Goal: Task Accomplishment & Management: Manage account settings

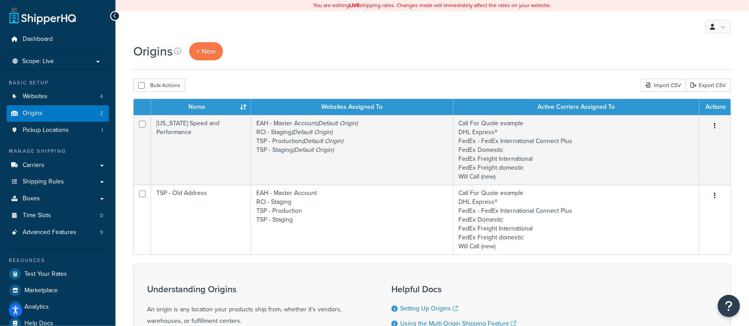
click at [323, 58] on div "Origins + New" at bounding box center [432, 51] width 598 height 18
click at [37, 165] on span "Carriers" at bounding box center [34, 166] width 22 height 8
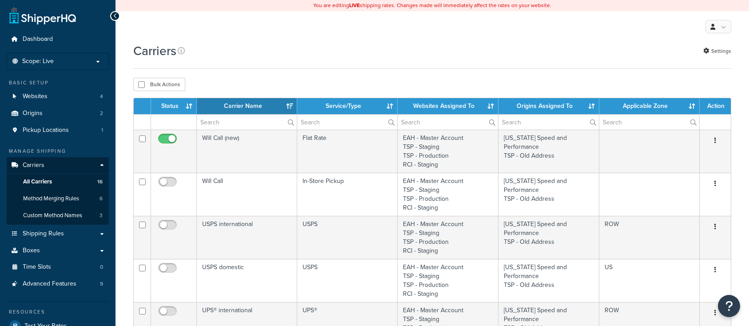
select select "15"
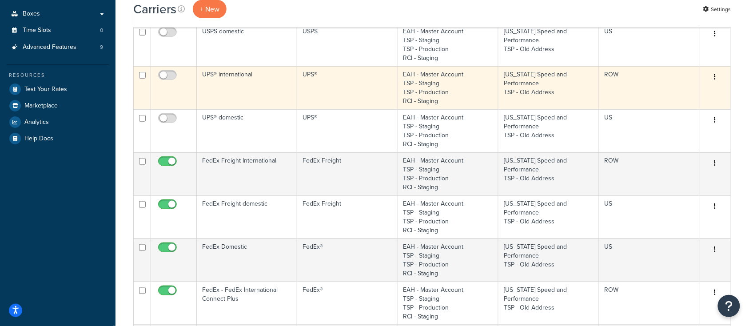
scroll to position [296, 0]
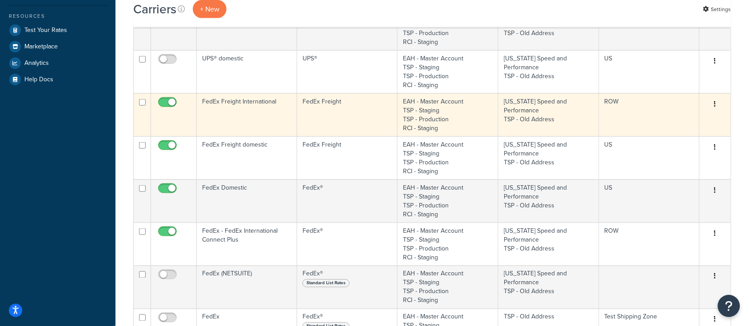
click at [228, 123] on td "FedEx Freight International" at bounding box center [247, 114] width 100 height 43
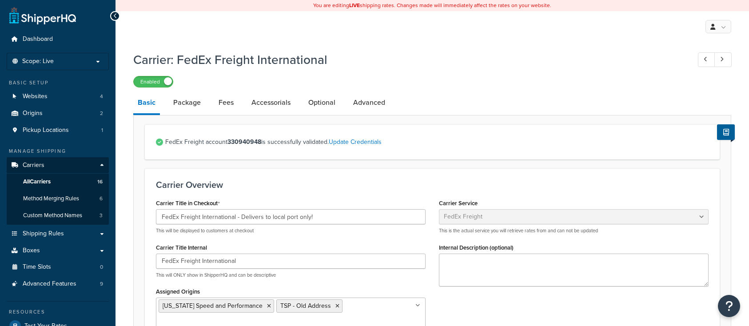
select select "fedExFreight"
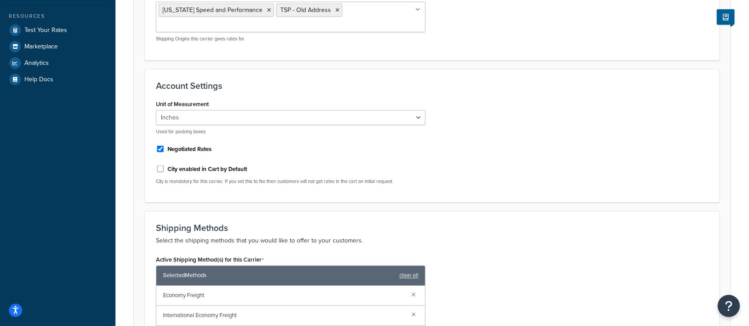
scroll to position [520, 0]
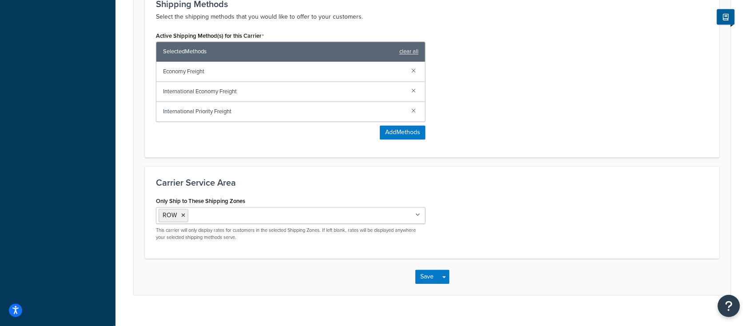
click at [208, 211] on input "Only Ship to These Shipping Zones" at bounding box center [230, 216] width 79 height 10
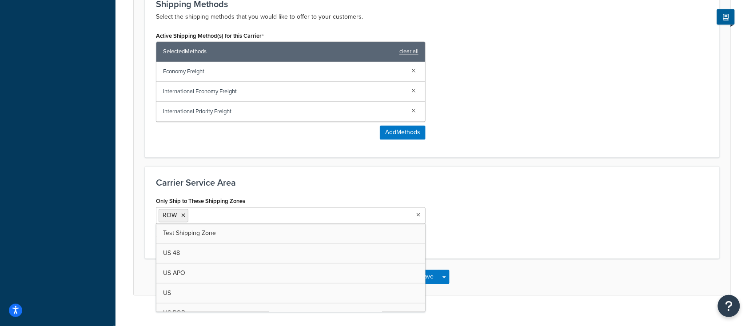
click at [208, 211] on input "Only Ship to These Shipping Zones" at bounding box center [230, 216] width 79 height 10
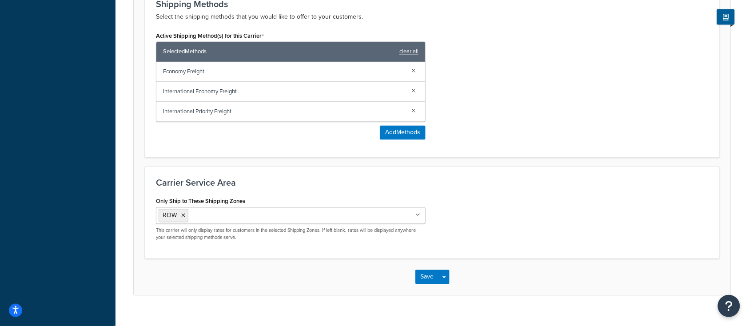
click at [527, 178] on h3 "Carrier Service Area" at bounding box center [432, 183] width 553 height 10
click at [217, 211] on input "Only Ship to These Shipping Zones" at bounding box center [230, 216] width 79 height 10
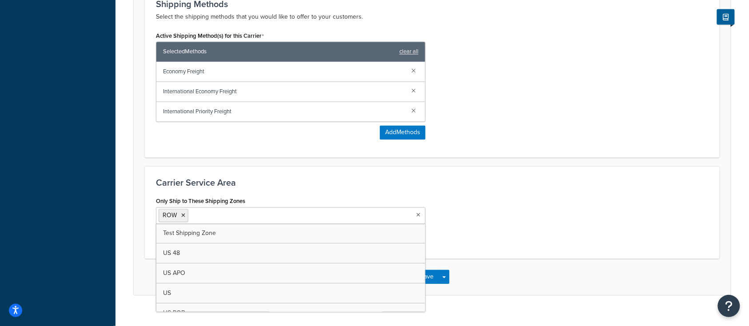
click at [262, 178] on h3 "Carrier Service Area" at bounding box center [432, 183] width 553 height 10
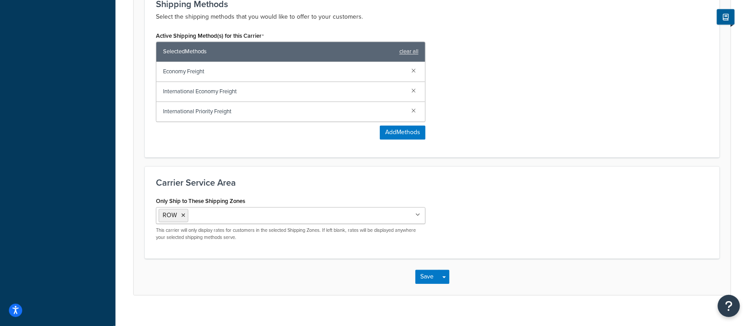
click at [244, 211] on input "Only Ship to These Shipping Zones" at bounding box center [230, 216] width 79 height 10
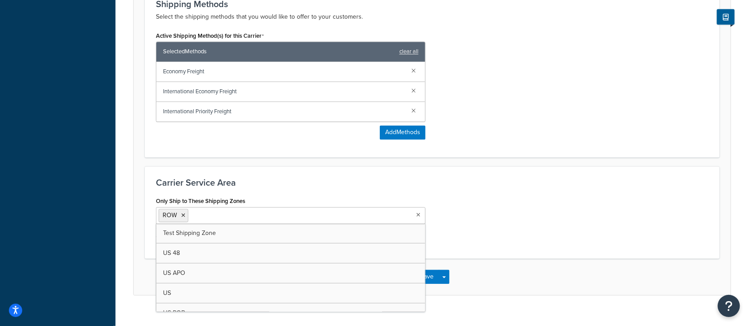
click at [260, 178] on h3 "Carrier Service Area" at bounding box center [432, 183] width 553 height 10
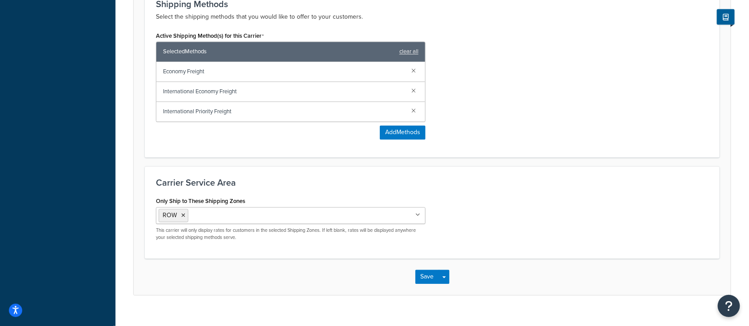
click at [242, 211] on input "Only Ship to These Shipping Zones" at bounding box center [230, 216] width 79 height 10
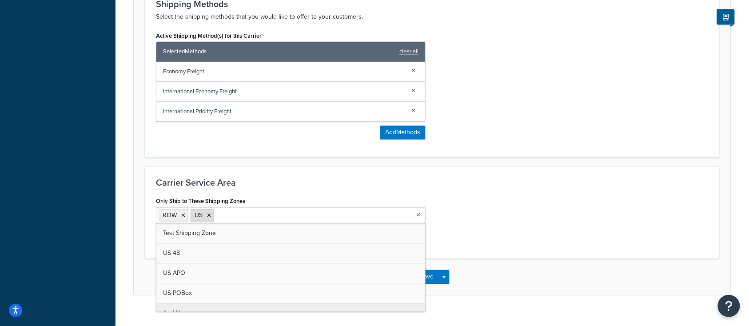
click at [208, 213] on icon at bounding box center [209, 215] width 4 height 5
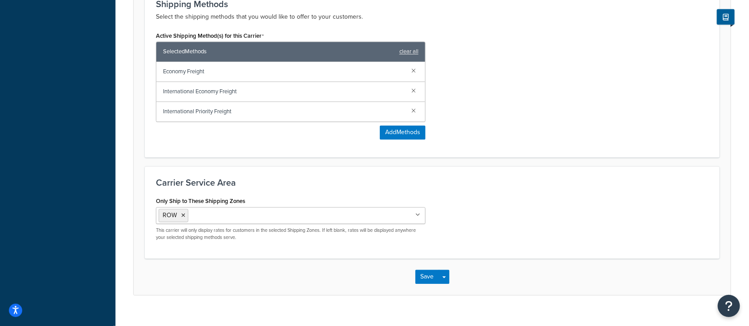
click at [216, 261] on div "Save Save Dropdown Save and Edit" at bounding box center [432, 277] width 597 height 36
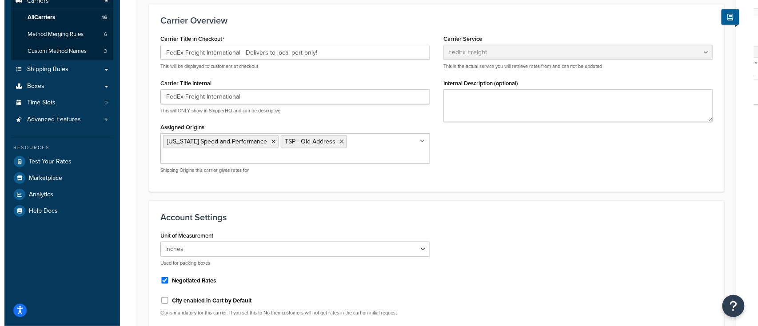
scroll to position [0, 0]
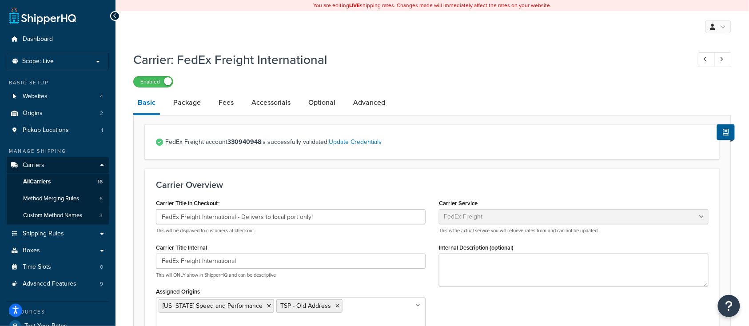
click at [352, 190] on h3 "Carrier Overview" at bounding box center [432, 185] width 553 height 10
click at [352, 144] on link "Update Credentials" at bounding box center [355, 141] width 53 height 9
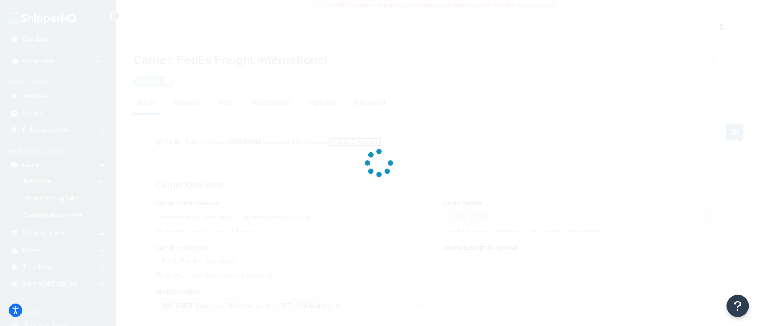
select select "SKID"
select select "US"
select select "[GEOGRAPHIC_DATA]"
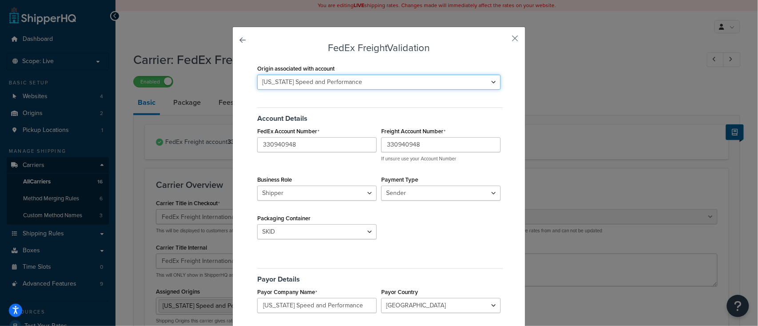
click at [388, 85] on select "Texas Speed and Performance TSP - Old Address" at bounding box center [379, 82] width 244 height 15
click at [317, 82] on select "Texas Speed and Performance TSP - Old Address" at bounding box center [379, 82] width 244 height 15
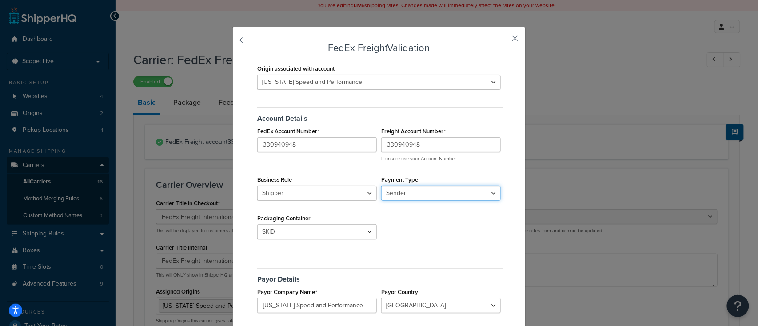
click at [432, 192] on select "Sender Third Party" at bounding box center [441, 193] width 120 height 15
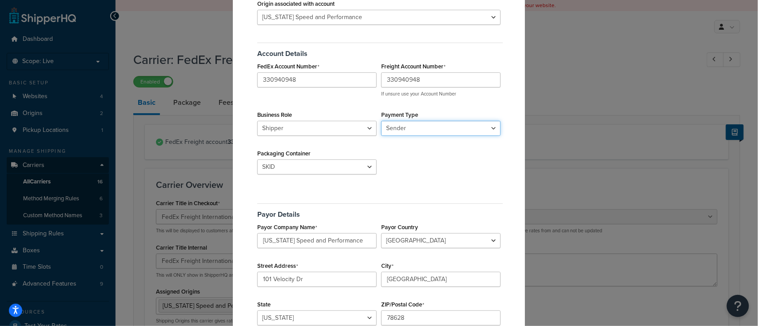
scroll to position [59, 0]
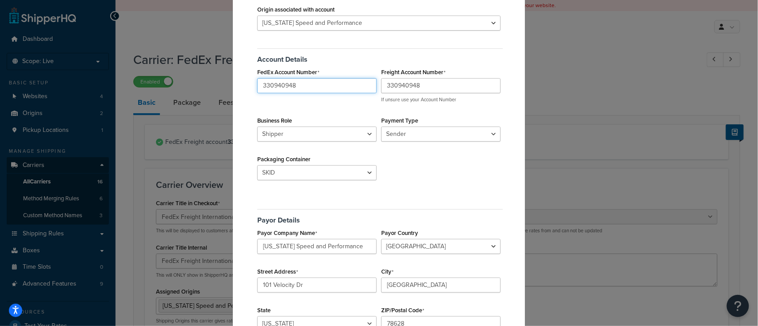
drag, startPoint x: 299, startPoint y: 86, endPoint x: 250, endPoint y: 84, distance: 49.4
click at [224, 87] on div "FedEx Freight Validation Origin associated with account Texas Speed and Perform…" at bounding box center [379, 163] width 758 height 326
click at [437, 172] on div "Account Details FedEx Account Number 330940948 Freight Account Number 330940948…" at bounding box center [379, 117] width 248 height 150
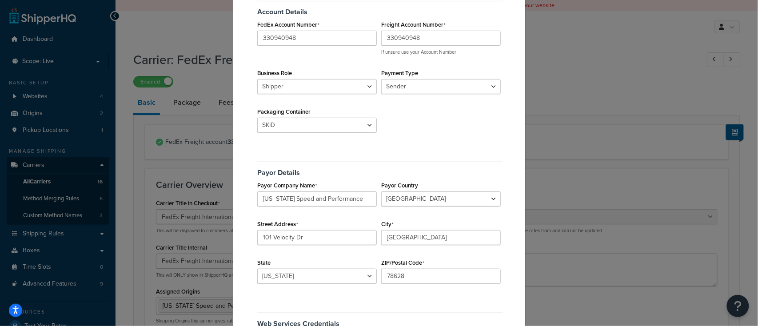
scroll to position [118, 0]
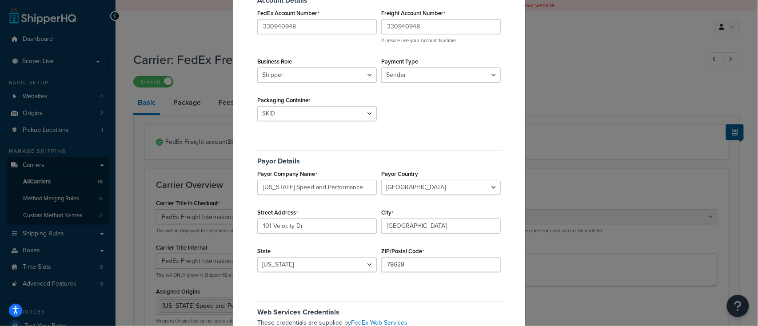
click at [161, 30] on div "FedEx Freight Validation Origin associated with account Texas Speed and Perform…" at bounding box center [379, 163] width 758 height 326
click at [589, 89] on div "FedEx Freight Validation Origin associated with account Texas Speed and Perform…" at bounding box center [379, 163] width 758 height 326
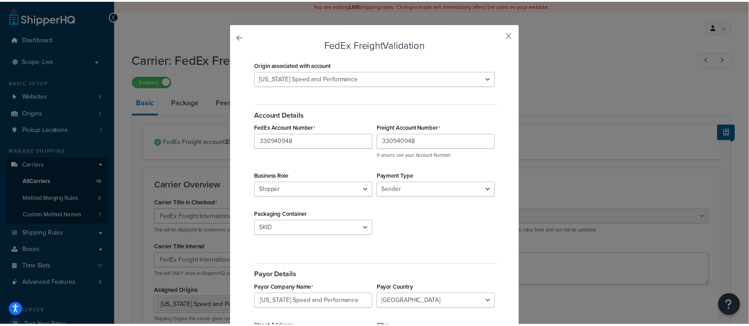
scroll to position [0, 0]
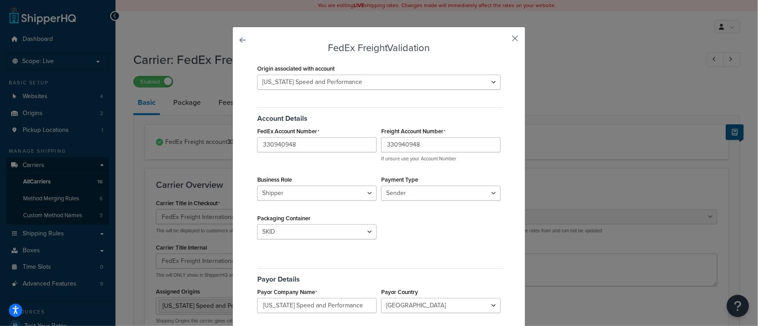
click at [503, 40] on button "button" at bounding box center [502, 41] width 2 height 2
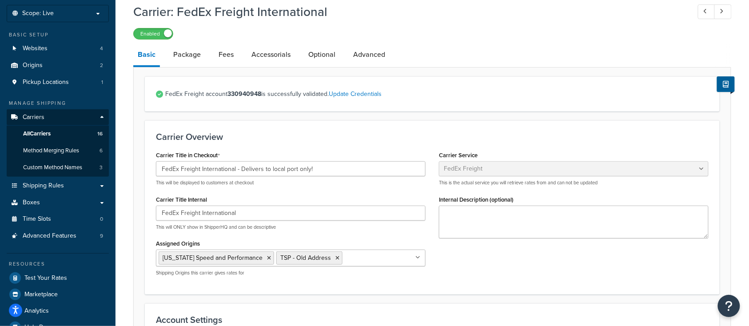
scroll to position [59, 0]
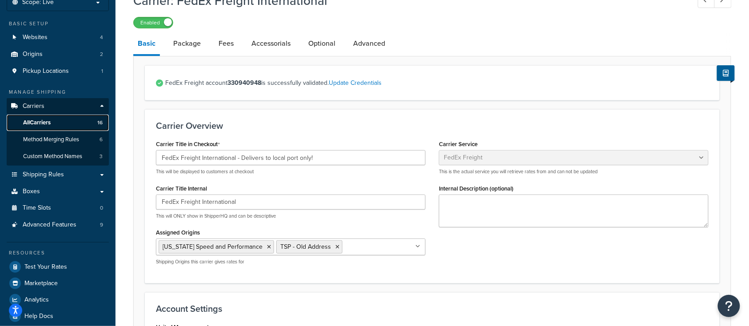
click at [36, 120] on span "All Carriers" at bounding box center [37, 123] width 28 height 8
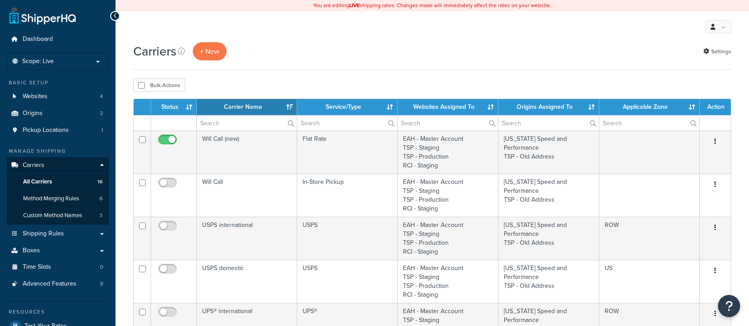
select select "15"
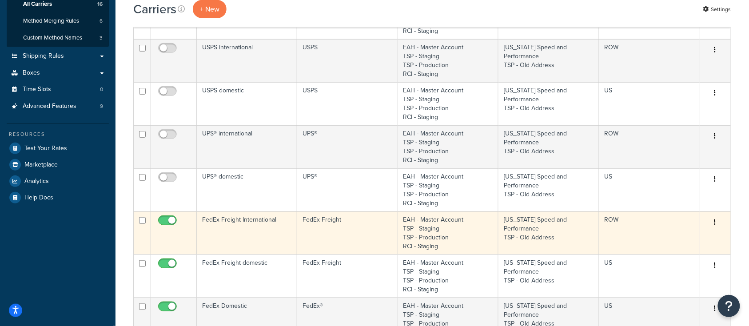
scroll to position [237, 0]
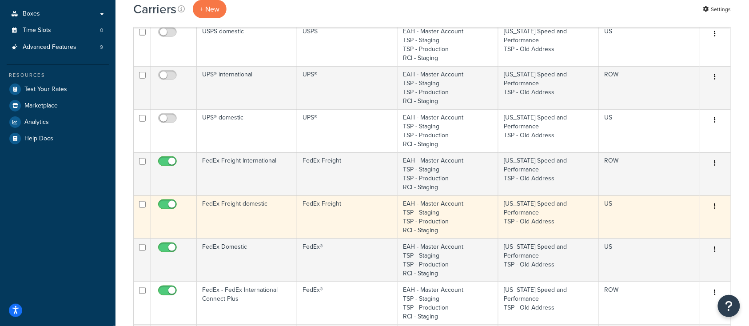
click at [256, 216] on td "FedEx Freight domestic" at bounding box center [247, 217] width 100 height 43
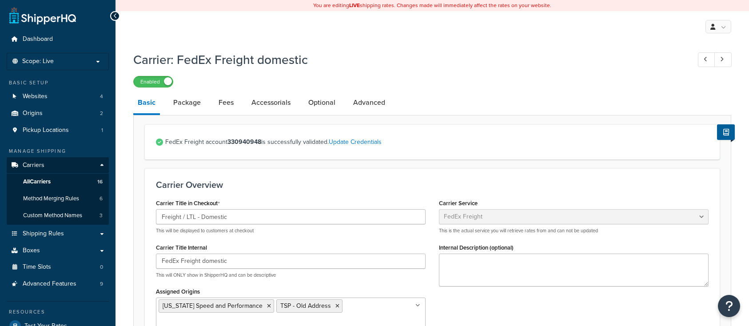
select select "fedExFreight"
click at [375, 143] on link "Update Credentials" at bounding box center [355, 141] width 53 height 9
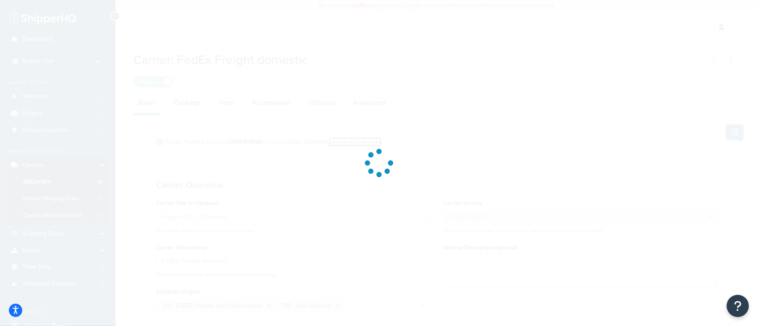
select select "THIRD_PARTY"
select select "SKID"
select select "US"
select select "[GEOGRAPHIC_DATA]"
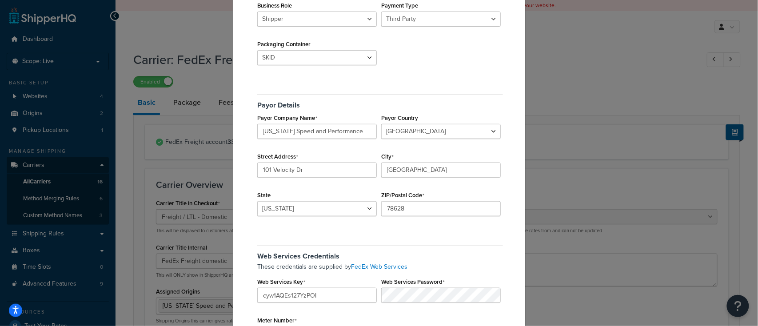
scroll to position [237, 0]
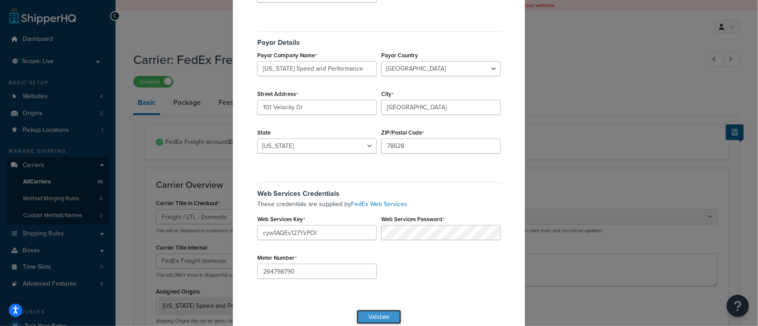
click at [371, 313] on button "Validate" at bounding box center [379, 317] width 44 height 14
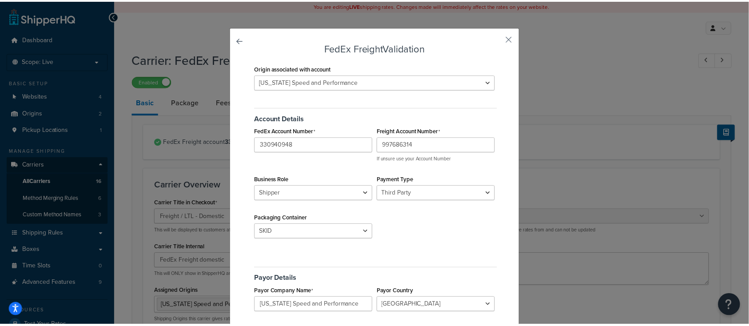
scroll to position [0, 0]
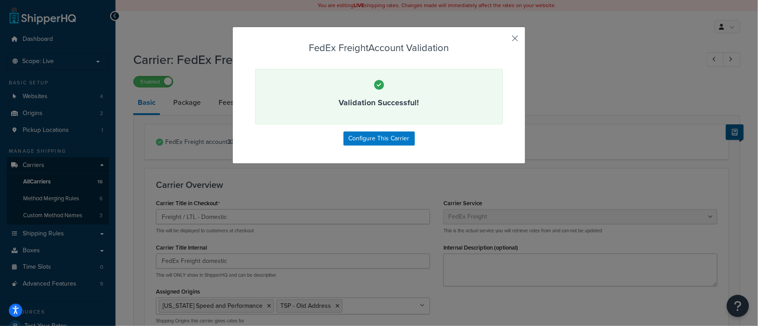
click at [503, 40] on button "button" at bounding box center [502, 41] width 2 height 2
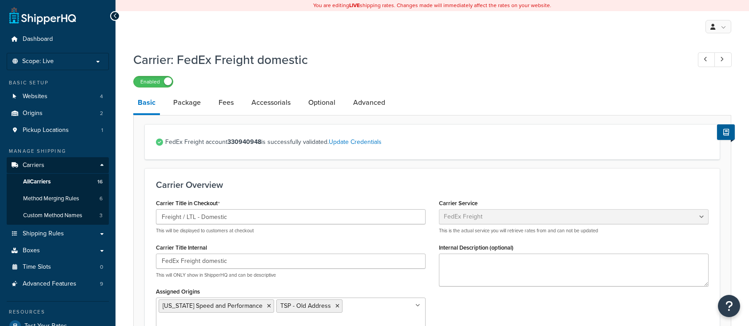
select select "fedExFreight"
click at [356, 143] on link "Update Credentials" at bounding box center [355, 141] width 53 height 9
select select "THIRD_PARTY"
select select "SKID"
select select "US"
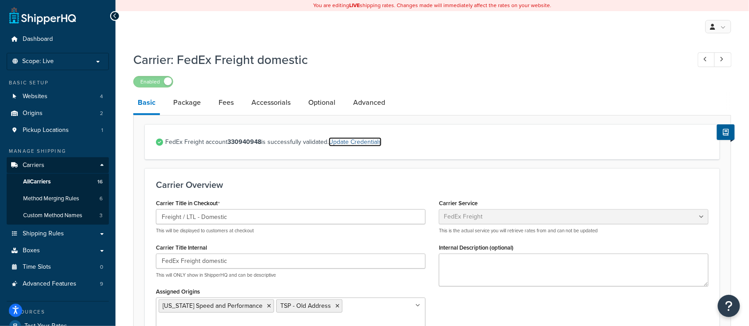
select select "TX"
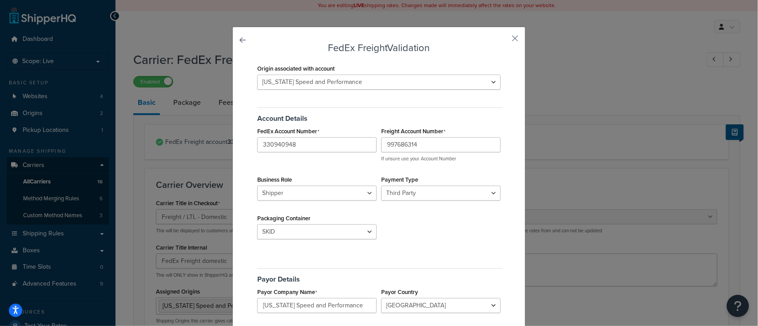
scroll to position [59, 0]
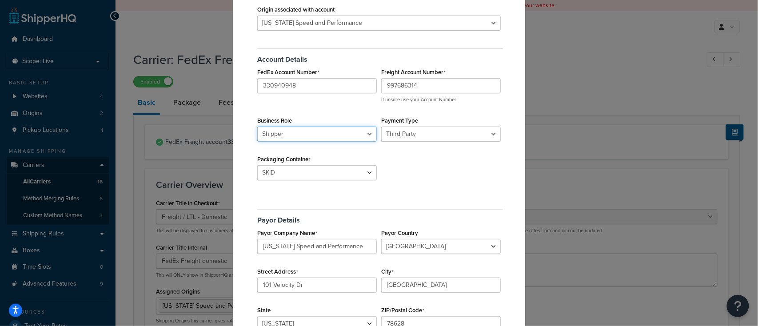
click at [340, 132] on select "Shipper Consignee" at bounding box center [317, 134] width 120 height 15
click at [425, 134] on select "Sender Third Party" at bounding box center [441, 134] width 120 height 15
click at [381, 127] on select "Sender Third Party" at bounding box center [441, 134] width 120 height 15
click at [418, 133] on select "Sender Third Party" at bounding box center [441, 134] width 120 height 15
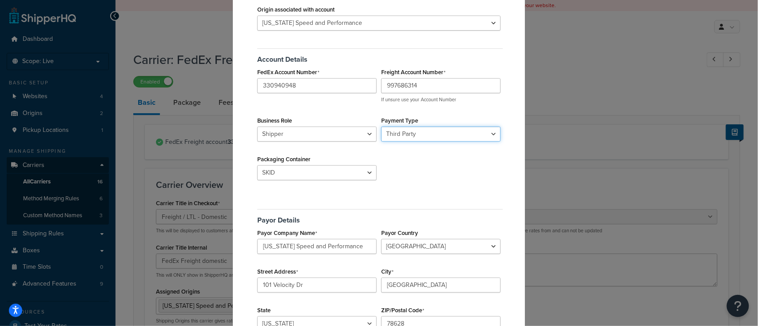
click at [381, 127] on select "Sender Third Party" at bounding box center [441, 134] width 120 height 15
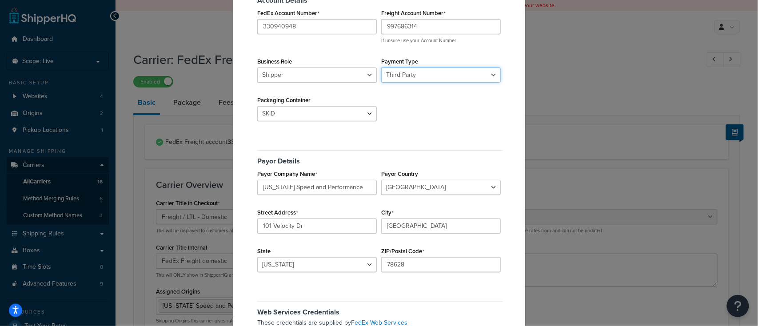
scroll to position [0, 0]
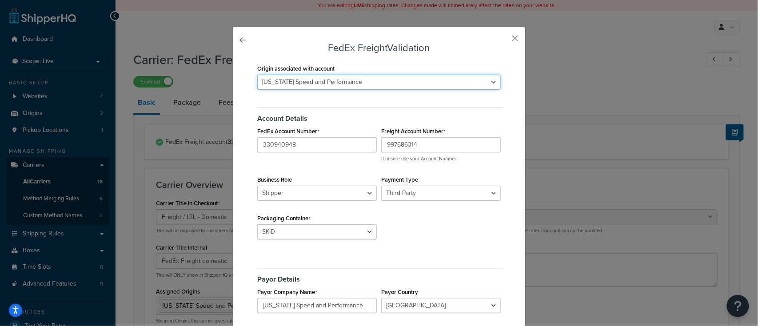
click at [368, 85] on select "Texas Speed and Performance TSP - Old Address" at bounding box center [379, 82] width 244 height 15
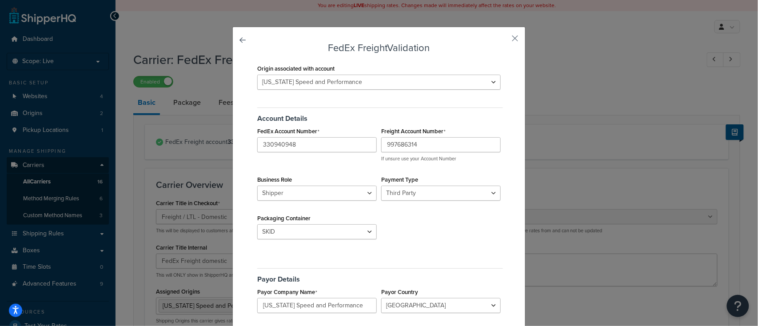
click at [416, 58] on form "FedEx Freight Validation Origin associated with account Texas Speed and Perform…" at bounding box center [379, 302] width 248 height 519
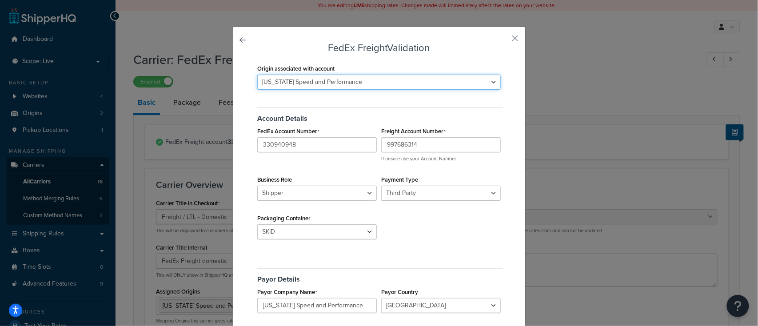
click at [383, 83] on select "Texas Speed and Performance TSP - Old Address" at bounding box center [379, 82] width 244 height 15
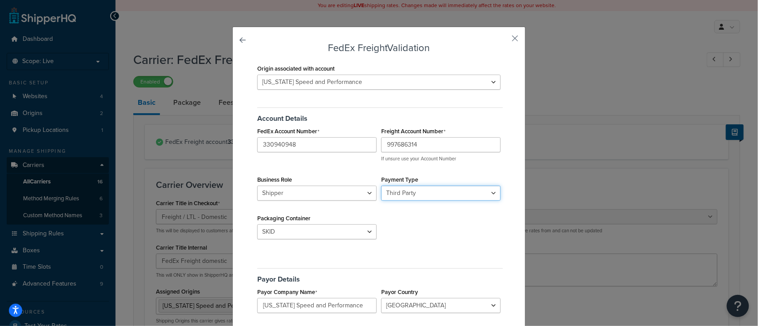
click at [420, 194] on select "Sender Third Party" at bounding box center [441, 193] width 120 height 15
click at [381, 186] on select "Sender Third Party" at bounding box center [441, 193] width 120 height 15
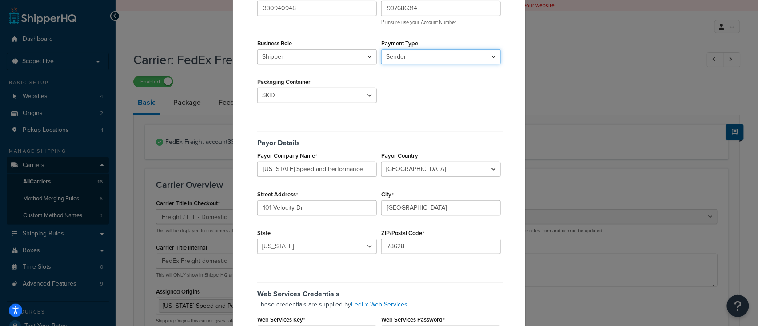
scroll to position [59, 0]
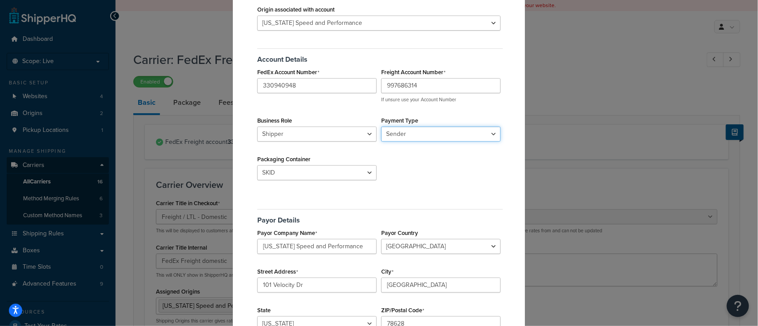
click at [421, 135] on select "Sender Third Party" at bounding box center [441, 134] width 120 height 15
select select "THIRD_PARTY"
click at [381, 127] on select "Sender Third Party" at bounding box center [441, 134] width 120 height 15
click at [415, 164] on div "Account Details FedEx Account Number 330940948 Freight Account Number 997686314…" at bounding box center [379, 117] width 248 height 150
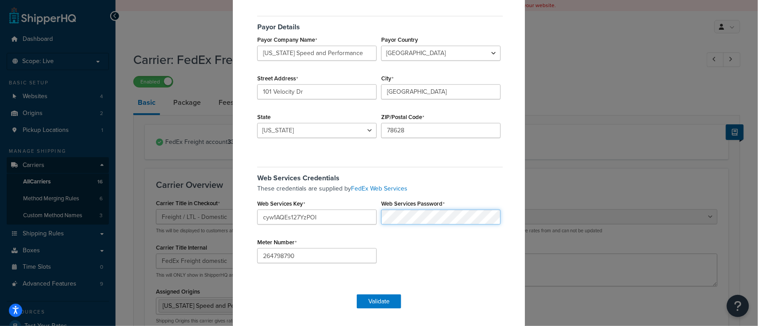
scroll to position [253, 0]
click at [377, 301] on button "Validate" at bounding box center [379, 301] width 44 height 14
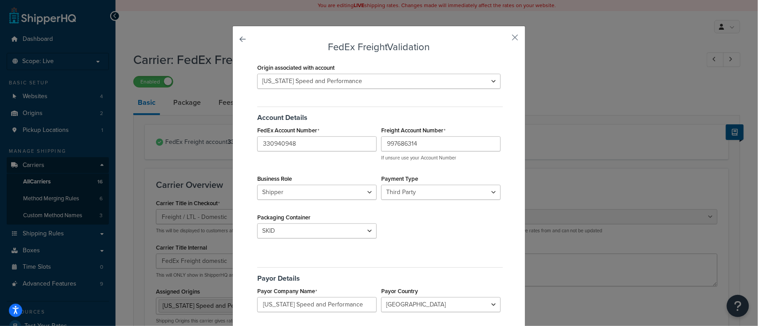
scroll to position [0, 0]
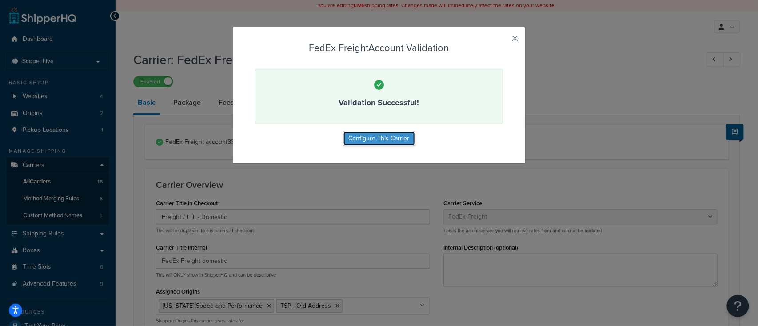
click at [374, 132] on button "Configure This Carrier" at bounding box center [380, 139] width 72 height 14
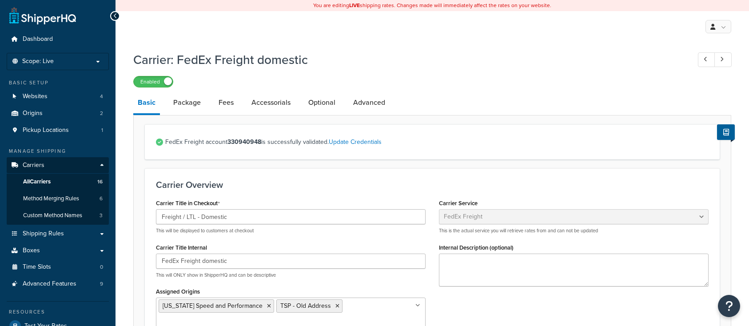
select select "fedExFreight"
click at [41, 178] on span "All Carriers" at bounding box center [37, 182] width 28 height 8
select select "fedExFreight"
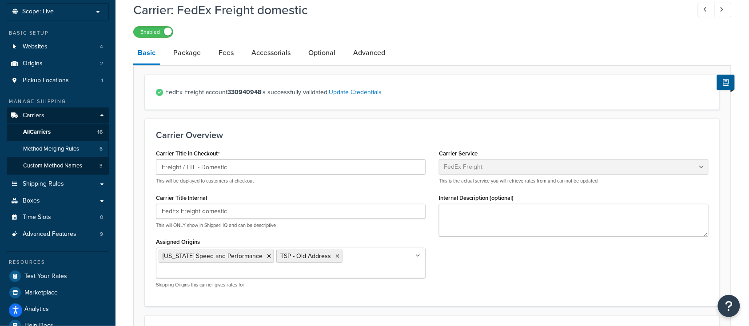
scroll to position [118, 0]
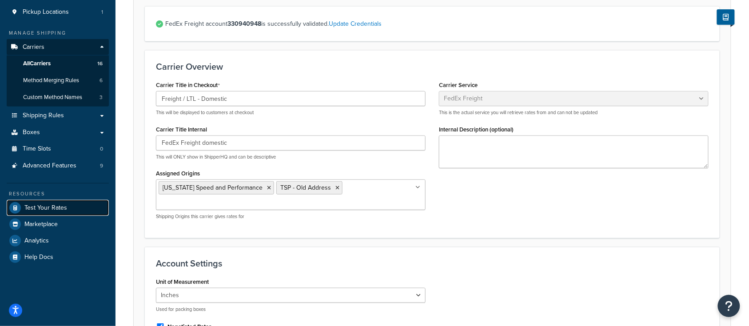
click at [56, 208] on span "Test Your Rates" at bounding box center [45, 208] width 43 height 8
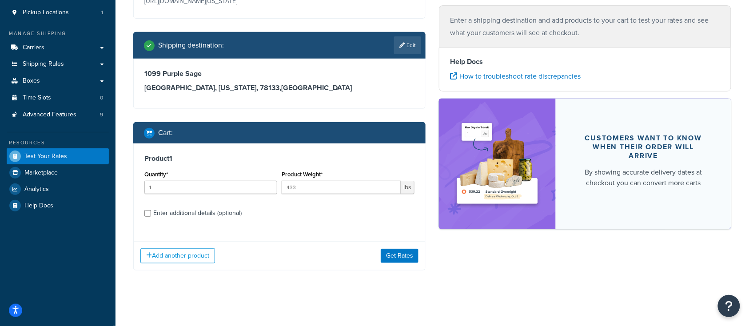
scroll to position [118, 0]
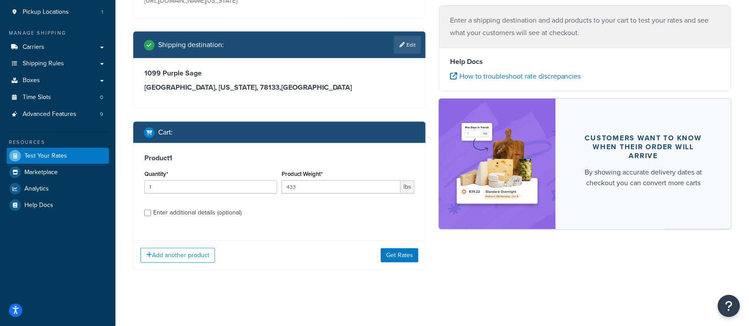
click at [395, 264] on div "Add another product Get Rates" at bounding box center [280, 255] width 292 height 29
click at [405, 254] on button "Get Rates" at bounding box center [400, 255] width 38 height 14
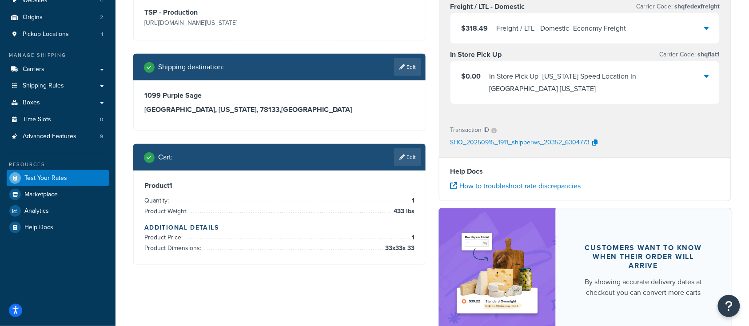
scroll to position [90, 0]
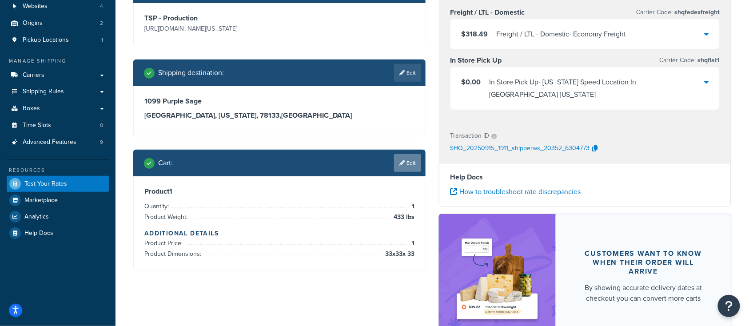
click at [406, 163] on link "Edit" at bounding box center [407, 163] width 27 height 18
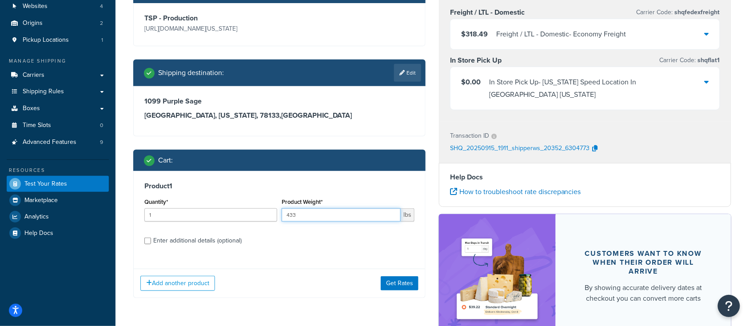
drag, startPoint x: 302, startPoint y: 214, endPoint x: 248, endPoint y: 208, distance: 55.0
click at [266, 212] on div "Quantity* 1 Product Weight* 433 lbs" at bounding box center [279, 212] width 275 height 32
type input "443"
click at [149, 240] on input "Enter additional details (optional)" at bounding box center [147, 241] width 7 height 7
checkbox input "true"
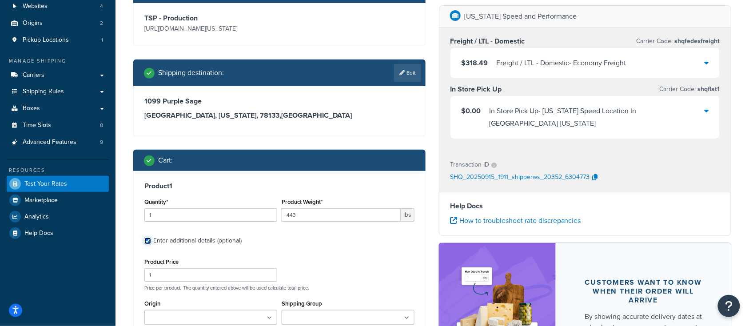
scroll to position [232, 0]
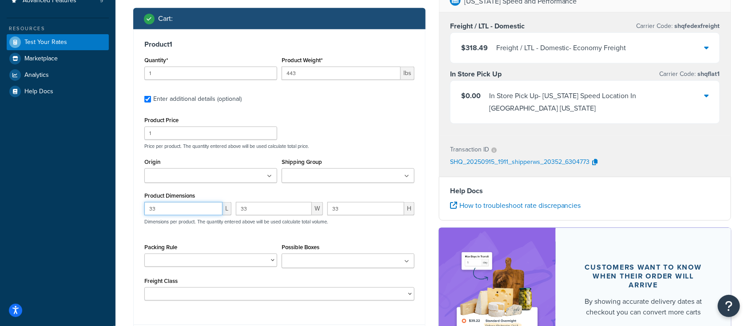
drag, startPoint x: 166, startPoint y: 209, endPoint x: 137, endPoint y: 207, distance: 29.5
click at [137, 207] on div "Product 1 Quantity* 1 Product Weight* 443 lbs Enter additional details (optiona…" at bounding box center [280, 173] width 292 height 289
type input "25"
type input "33"
type input "44"
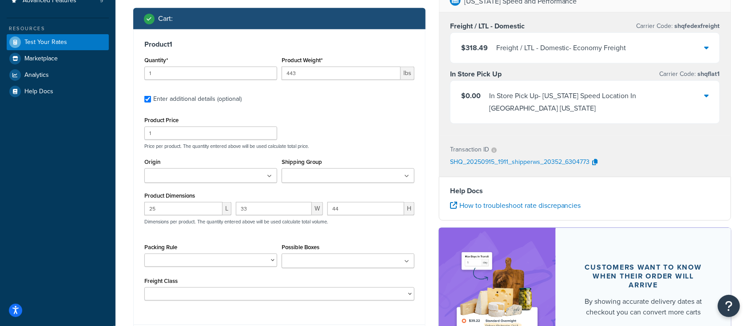
click at [352, 145] on p "Price per product. The quantity entered above will be used calculate total pric…" at bounding box center [279, 146] width 275 height 6
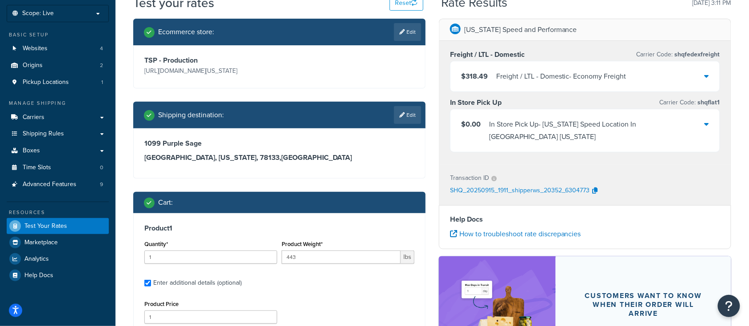
scroll to position [59, 0]
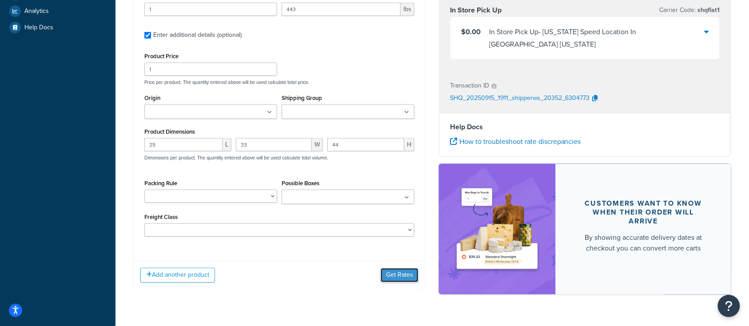
click at [403, 271] on button "Get Rates" at bounding box center [400, 275] width 38 height 14
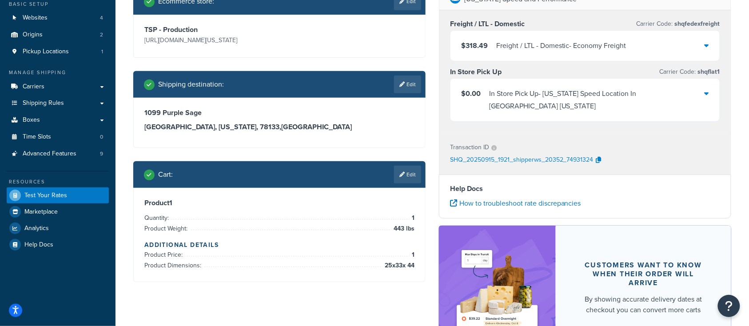
scroll to position [149, 0]
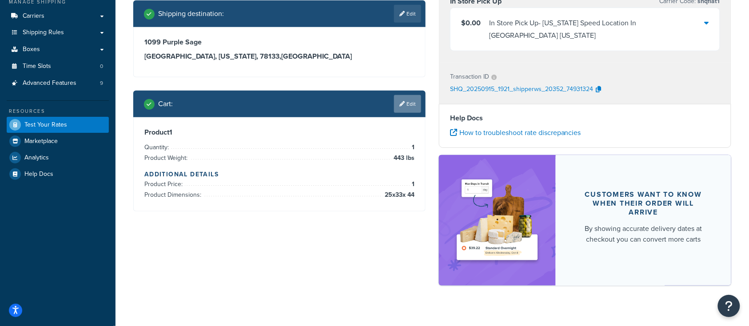
click at [413, 105] on link "Edit" at bounding box center [407, 104] width 27 height 18
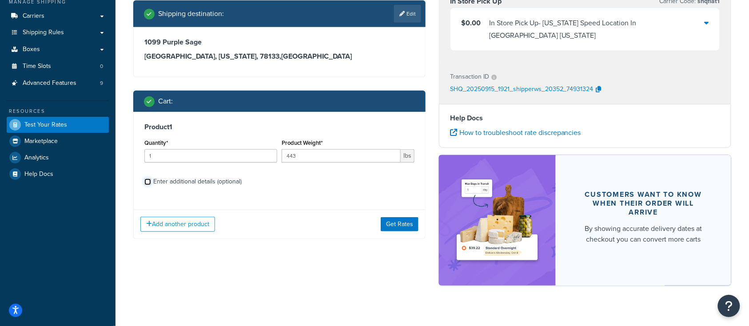
click at [147, 179] on input "Enter additional details (optional)" at bounding box center [147, 182] width 7 height 7
checkbox input "true"
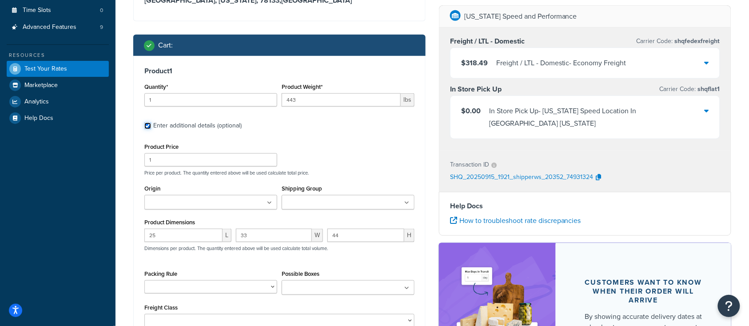
scroll to position [215, 0]
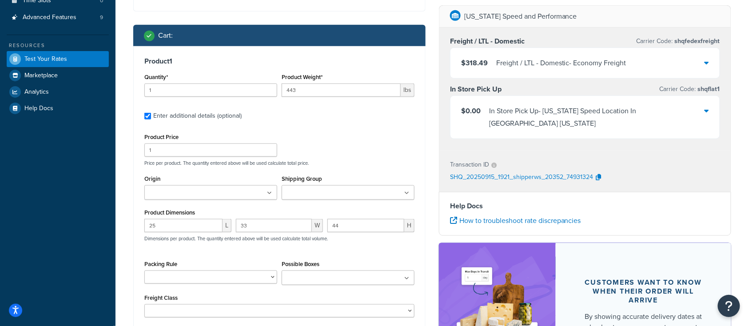
click at [298, 195] on input "Shipping Group" at bounding box center [323, 193] width 79 height 10
click at [299, 192] on input "Shipping Group" at bounding box center [323, 193] width 79 height 10
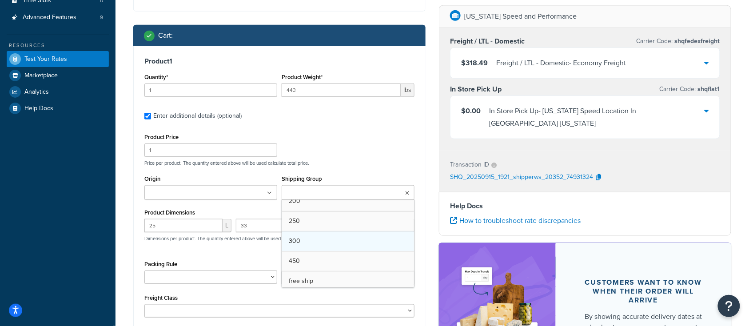
scroll to position [59, 0]
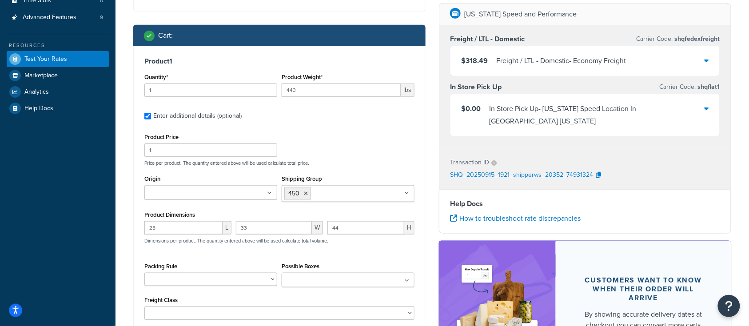
click at [384, 126] on div "Product 1 Quantity* 1 Product Weight* 443 lbs Enter additional details (optiona…" at bounding box center [280, 188] width 292 height 285
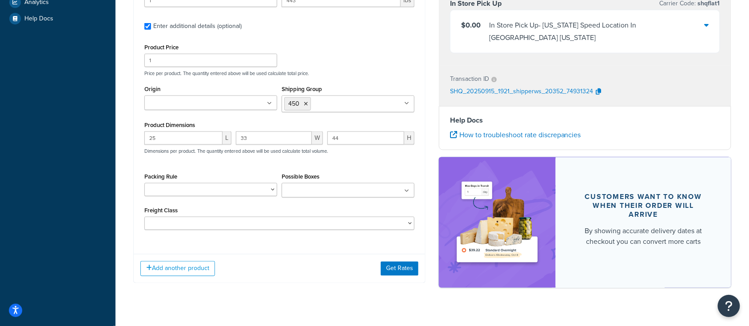
scroll to position [320, 0]
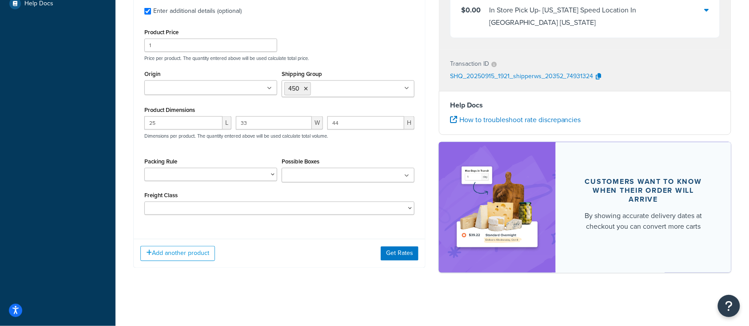
drag, startPoint x: 339, startPoint y: 261, endPoint x: 344, endPoint y: 261, distance: 5.8
click at [339, 261] on div "Add another product Get Rates" at bounding box center [280, 253] width 292 height 29
click at [412, 255] on button "Get Rates" at bounding box center [400, 254] width 38 height 14
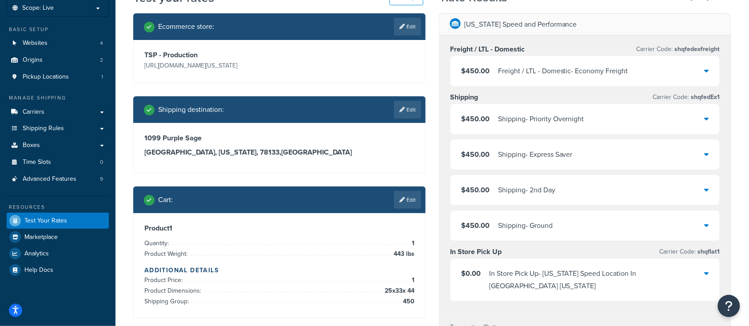
scroll to position [59, 0]
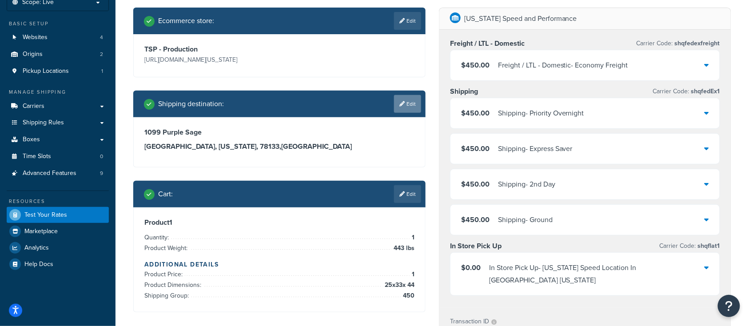
click at [410, 109] on link "Edit" at bounding box center [407, 104] width 27 height 18
select select "TX"
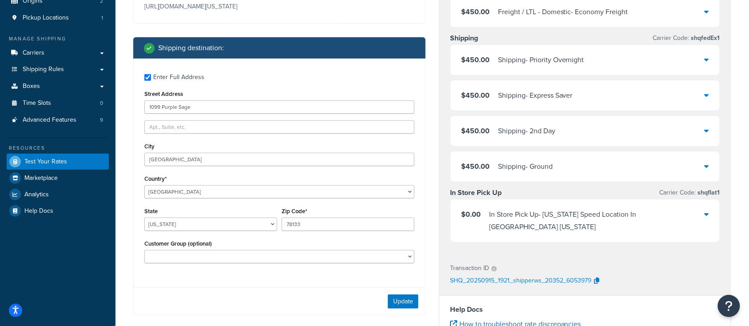
scroll to position [118, 0]
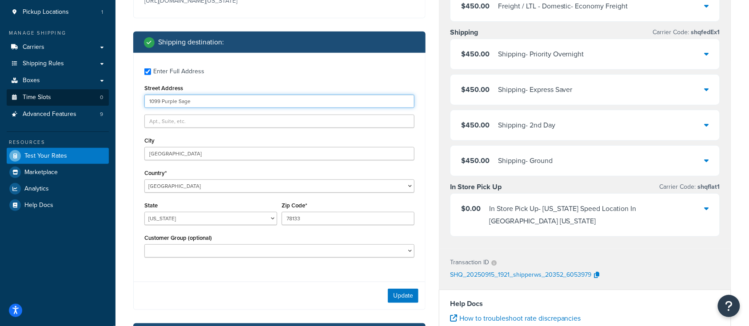
drag, startPoint x: 201, startPoint y: 103, endPoint x: 99, endPoint y: 102, distance: 102.2
click at [100, 102] on div "Dashboard Scope: Live Basic Setup Websites 4 Origins 2 Pickup Locations 1 Manag…" at bounding box center [374, 203] width 749 height 643
paste input "1125 e McKee ct"
click at [162, 99] on input "1125 e McKee ct" at bounding box center [279, 101] width 270 height 13
click at [185, 98] on input "1125 E McKee ct" at bounding box center [279, 101] width 270 height 13
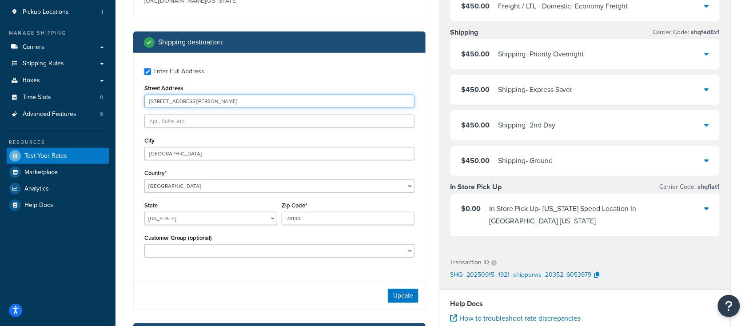
type input "1125 E McKee CT"
click at [188, 155] on input "Canyon Lake" at bounding box center [279, 153] width 270 height 13
drag, startPoint x: 188, startPoint y: 155, endPoint x: 132, endPoint y: 151, distance: 56.1
click at [136, 151] on div "Enter Full Address Street Address 1125 E McKee CT City Canyon Lake Country* Uni…" at bounding box center [280, 164] width 292 height 222
paste input "Wasilla"
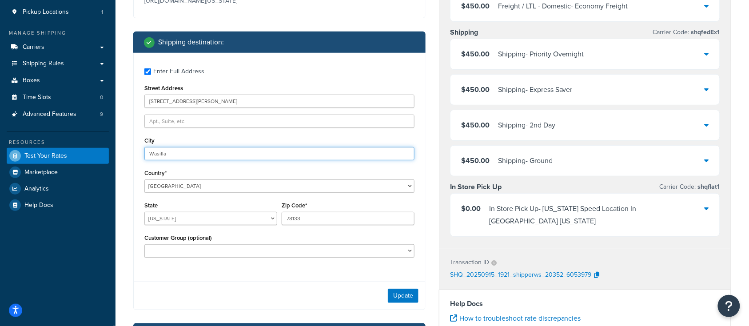
type input "Wasilla"
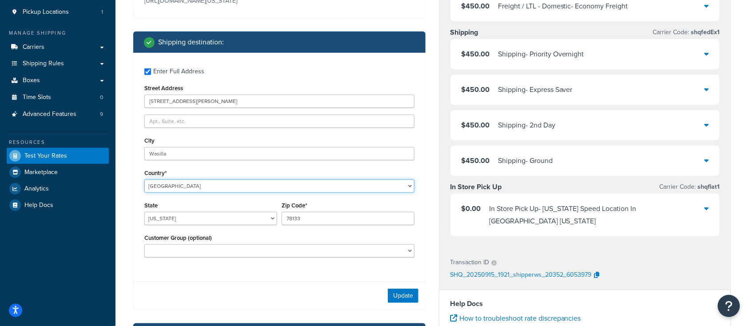
click at [183, 182] on select "United States United Kingdom Afghanistan Åland Islands Albania Algeria American…" at bounding box center [279, 186] width 270 height 13
click at [201, 222] on select "Alabama Alaska American Samoa Arizona Arkansas Armed Forces Americas Armed Forc…" at bounding box center [210, 218] width 133 height 13
select select "AK"
click at [144, 212] on select "Alabama Alaska American Samoa Arizona Arkansas Armed Forces Americas Armed Forc…" at bounding box center [210, 218] width 133 height 13
click at [341, 217] on input "78133" at bounding box center [348, 218] width 133 height 13
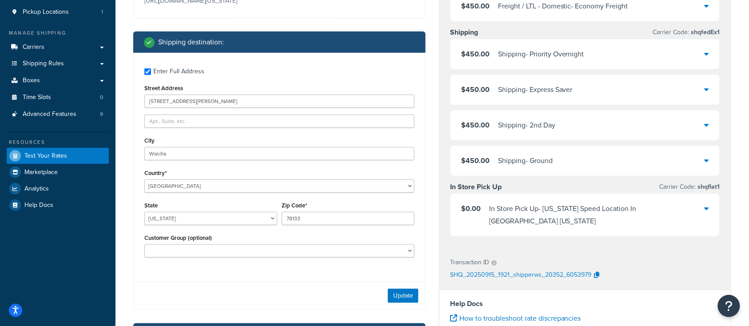
click at [311, 284] on div "Update" at bounding box center [280, 296] width 292 height 28
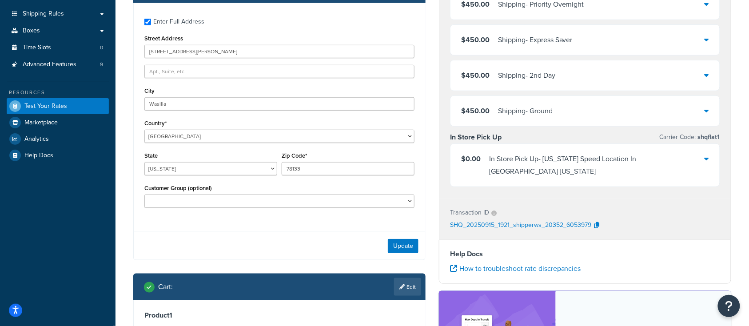
scroll to position [178, 0]
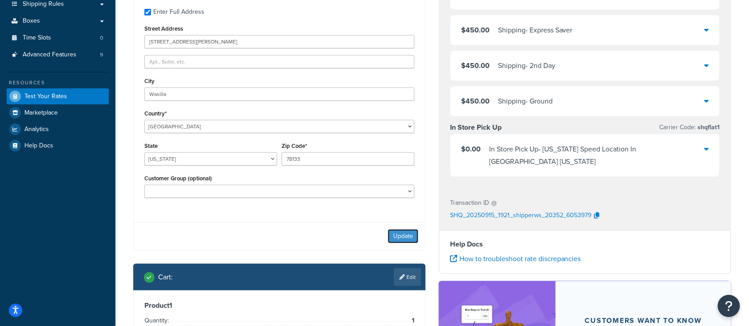
drag, startPoint x: 402, startPoint y: 236, endPoint x: 340, endPoint y: 233, distance: 61.4
click at [340, 233] on div "Update" at bounding box center [280, 236] width 292 height 28
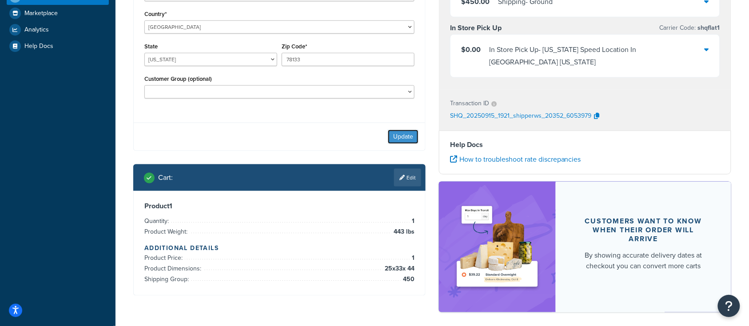
scroll to position [305, 0]
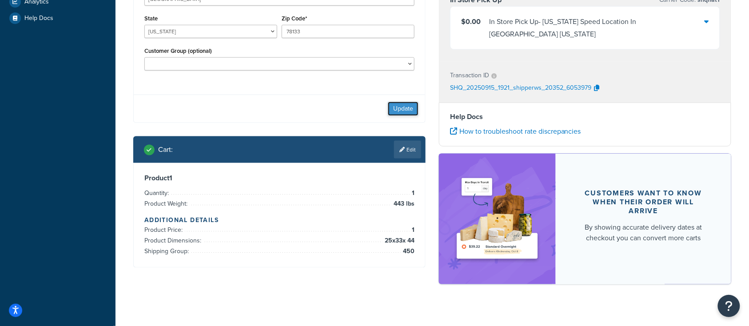
click at [405, 107] on button "Update" at bounding box center [403, 109] width 31 height 14
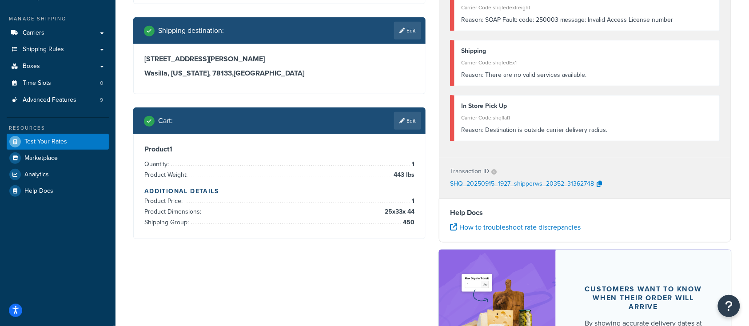
scroll to position [2, 0]
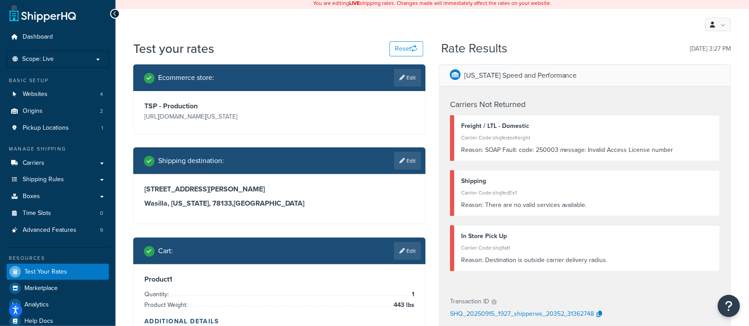
click at [369, 189] on h3 "1125 E McKee CT" at bounding box center [279, 189] width 270 height 9
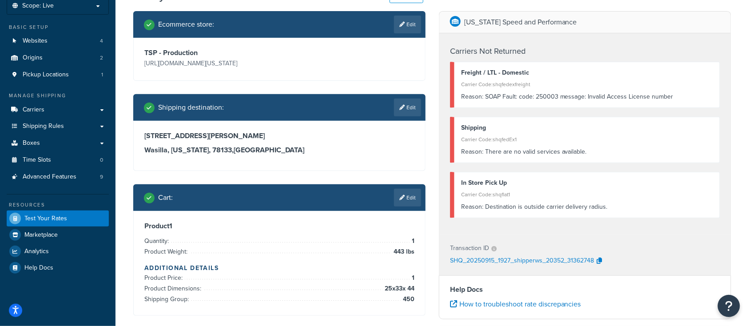
scroll to position [61, 0]
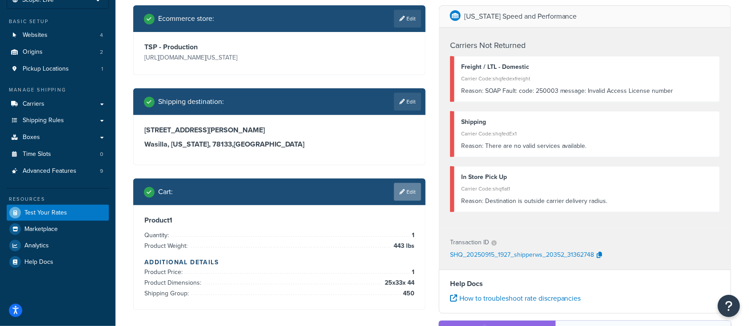
click at [413, 189] on link "Edit" at bounding box center [407, 192] width 27 height 18
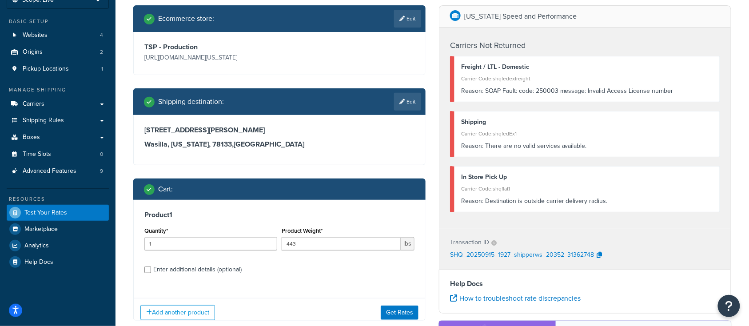
scroll to position [180, 0]
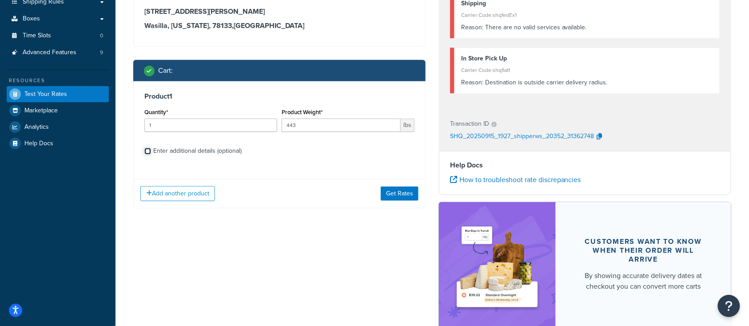
click at [147, 153] on input "Enter additional details (optional)" at bounding box center [147, 151] width 7 height 7
checkbox input "true"
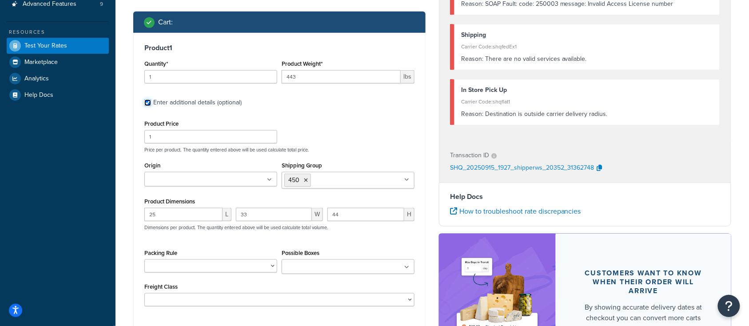
scroll to position [261, 0]
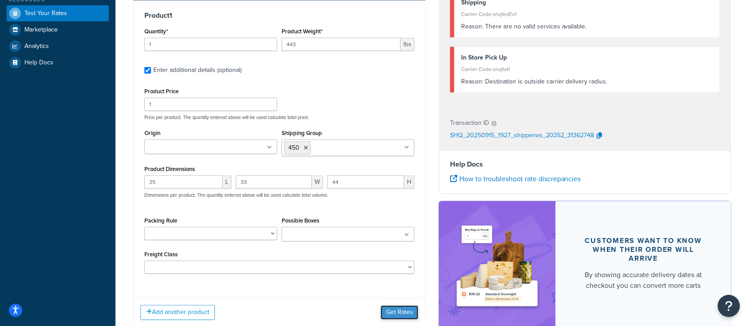
click at [392, 314] on button "Get Rates" at bounding box center [400, 313] width 38 height 14
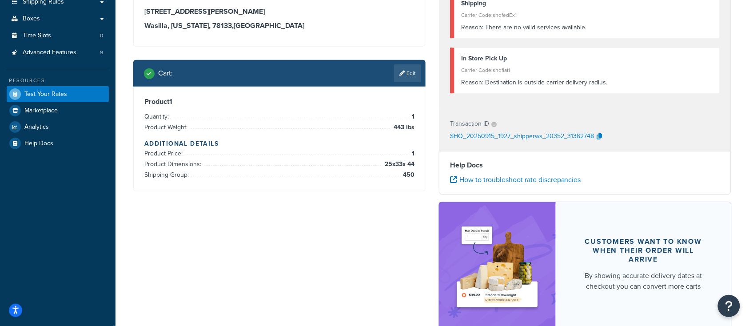
scroll to position [2, 0]
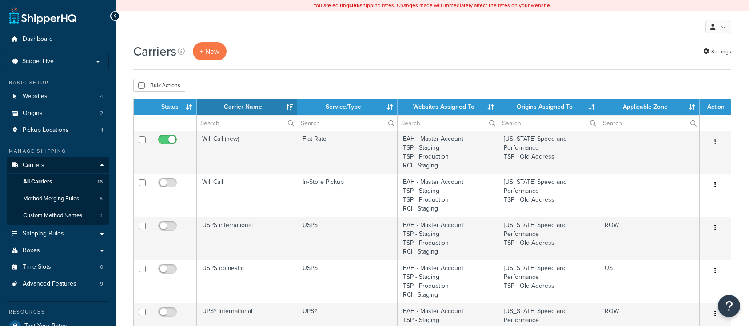
select select "15"
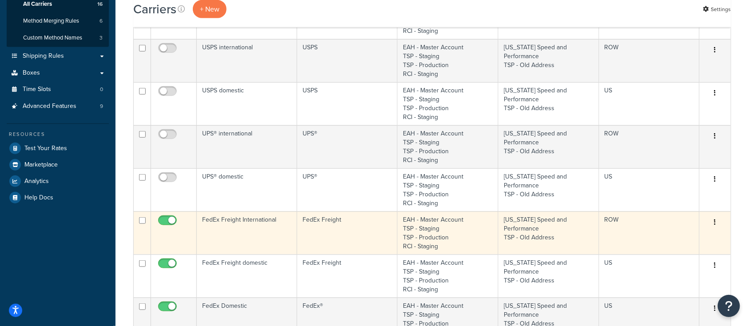
click at [262, 234] on td "FedEx Freight International" at bounding box center [247, 233] width 100 height 43
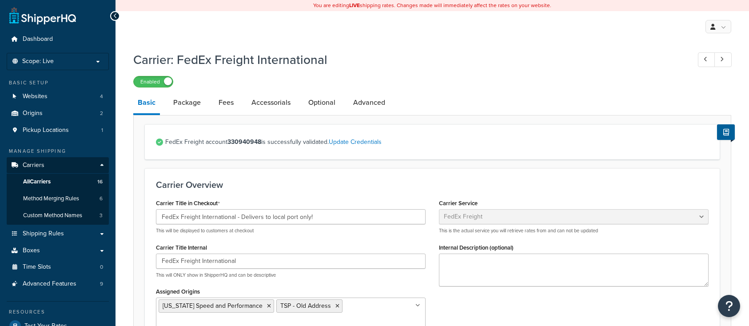
select select "fedExFreight"
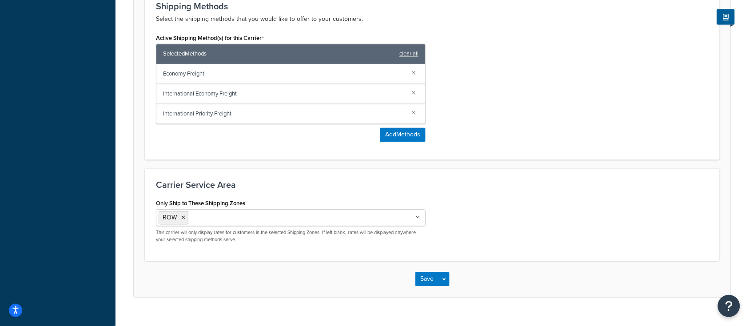
scroll to position [520, 0]
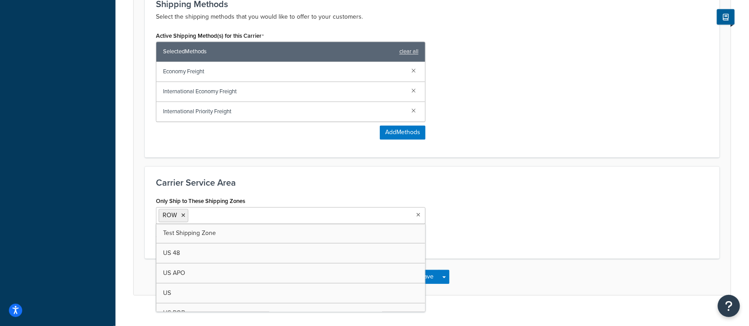
click at [212, 211] on input "Only Ship to These Shipping Zones" at bounding box center [230, 216] width 79 height 10
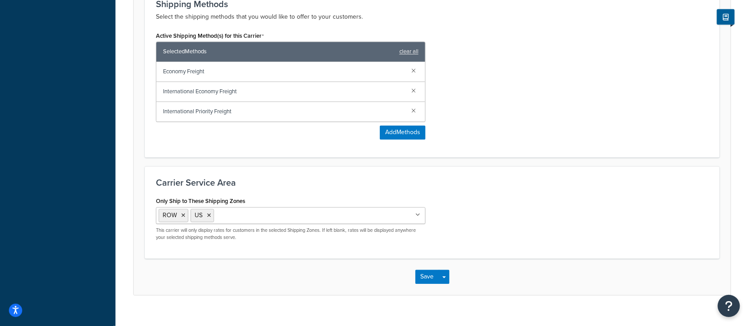
drag, startPoint x: 522, startPoint y: 160, endPoint x: 509, endPoint y: 175, distance: 20.2
click at [522, 167] on div "Carrier Service Area Only Ship to These Shipping Zones ROW US Test Shipping Zon…" at bounding box center [432, 213] width 575 height 92
click at [416, 270] on button "Save" at bounding box center [428, 277] width 24 height 14
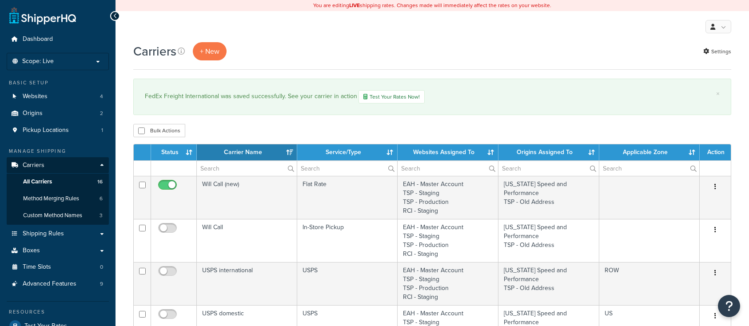
select select "15"
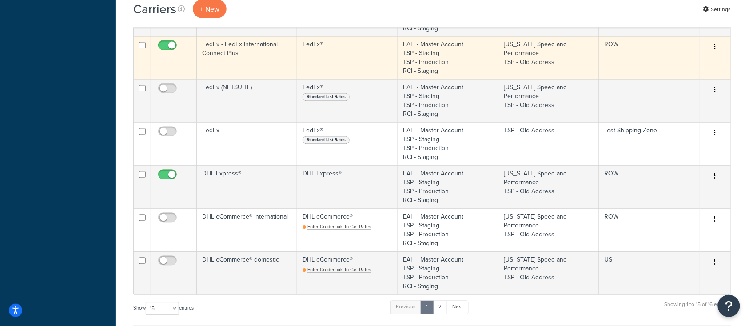
scroll to position [533, 0]
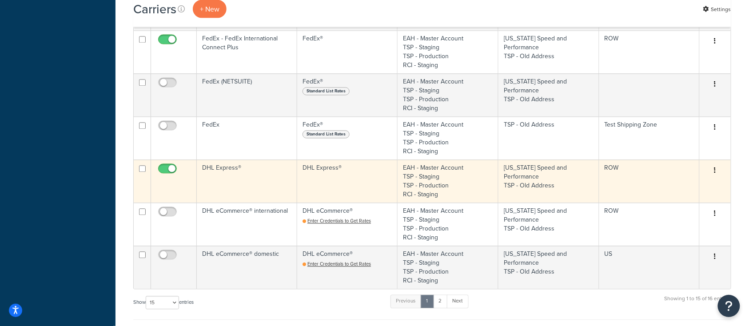
click at [179, 187] on td at bounding box center [174, 181] width 46 height 43
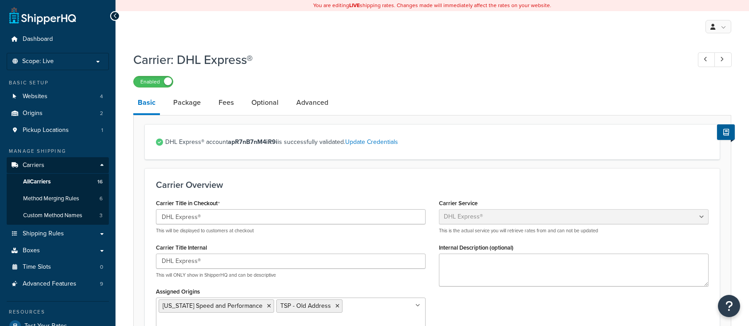
select select "dhl"
click at [51, 182] on span "All Carriers" at bounding box center [37, 182] width 28 height 8
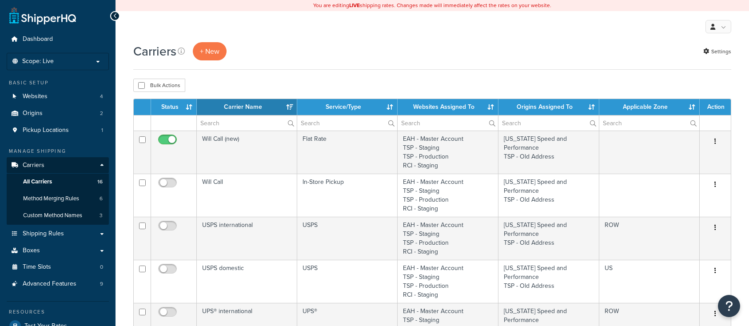
select select "15"
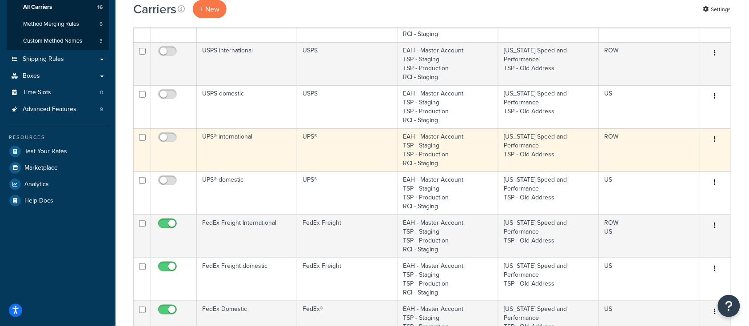
scroll to position [237, 0]
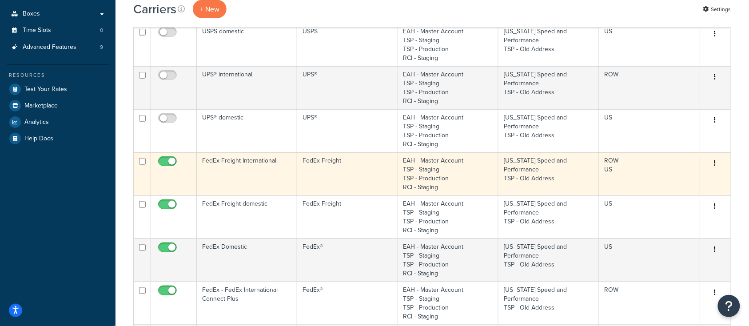
click at [249, 176] on td "FedEx Freight International" at bounding box center [247, 173] width 100 height 43
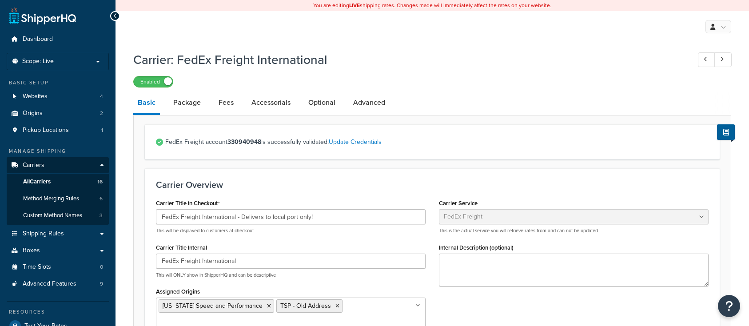
select select "fedExFreight"
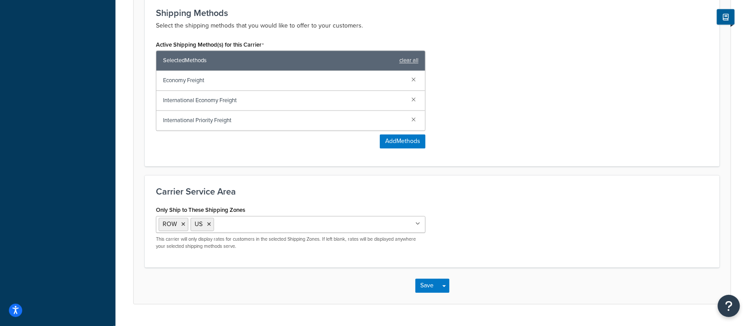
scroll to position [520, 0]
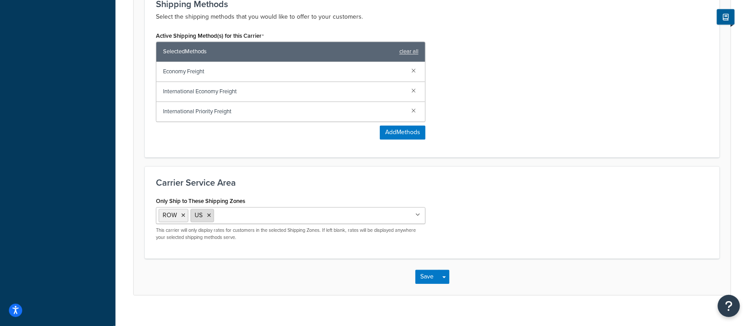
click at [208, 209] on li "US" at bounding box center [203, 215] width 24 height 13
click at [208, 213] on icon at bounding box center [209, 215] width 4 height 5
click at [374, 178] on h3 "Carrier Service Area" at bounding box center [432, 183] width 553 height 10
click at [424, 270] on button "Save" at bounding box center [428, 277] width 24 height 14
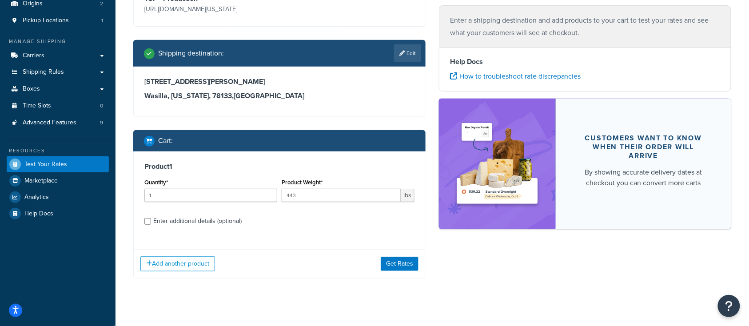
scroll to position [120, 0]
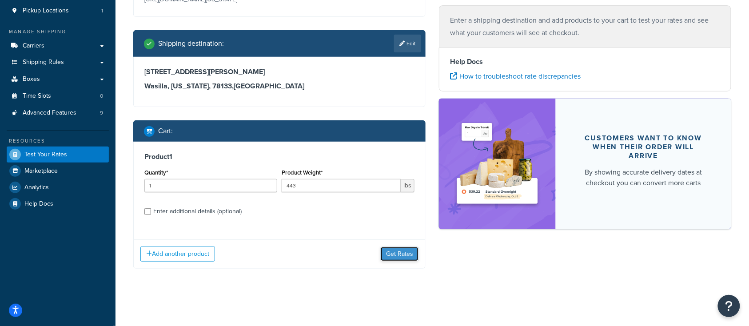
click at [388, 256] on button "Get Rates" at bounding box center [400, 254] width 38 height 14
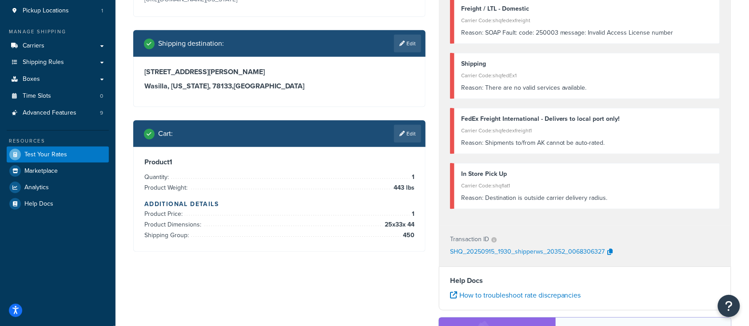
scroll to position [60, 0]
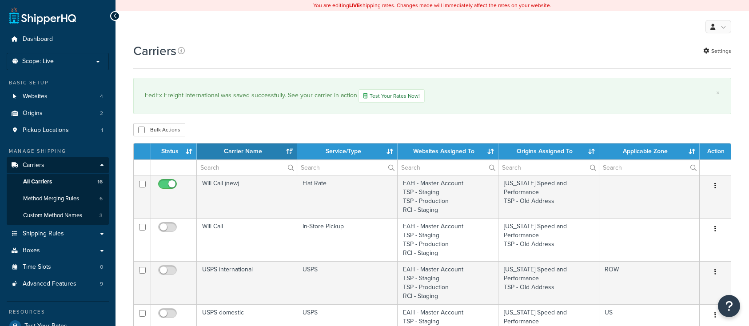
select select "15"
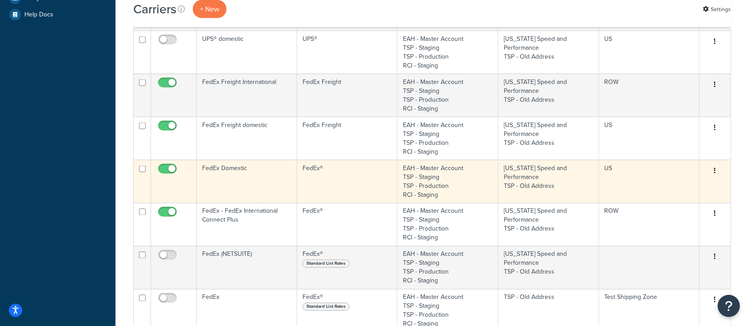
scroll to position [356, 0]
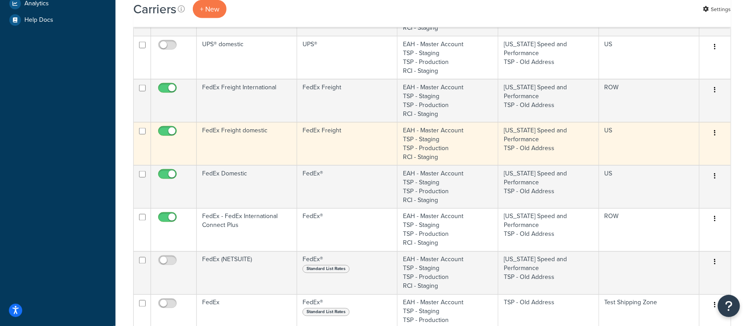
click at [266, 142] on td "FedEx Freight domestic" at bounding box center [247, 143] width 100 height 43
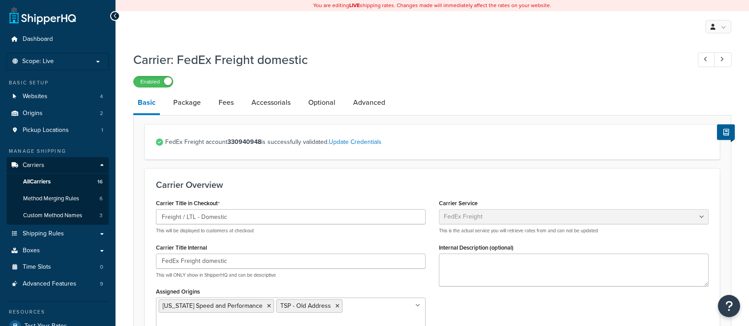
select select "fedExFreight"
click at [320, 102] on link "Optional" at bounding box center [322, 102] width 36 height 21
select select "55"
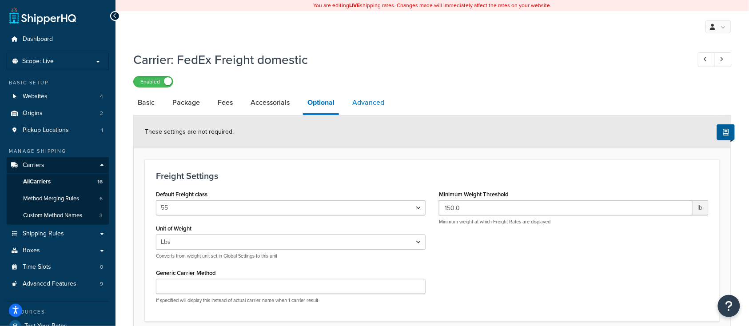
click at [366, 99] on link "Advanced" at bounding box center [368, 102] width 41 height 21
select select "false"
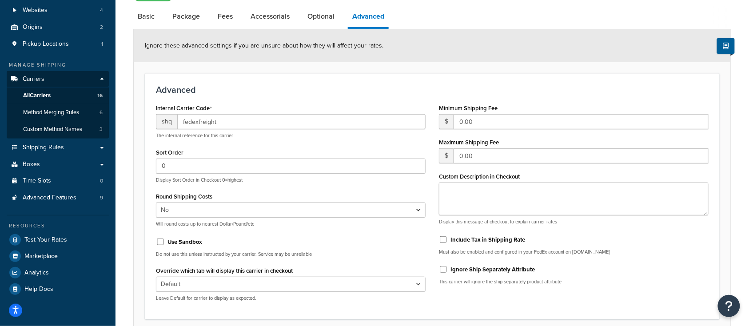
scroll to position [49, 0]
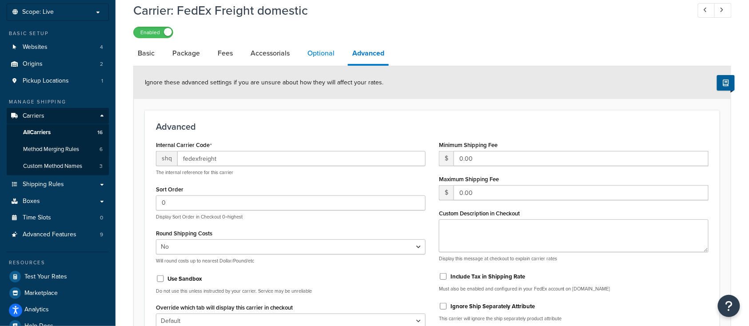
click at [327, 54] on link "Optional" at bounding box center [321, 53] width 36 height 21
select select "55"
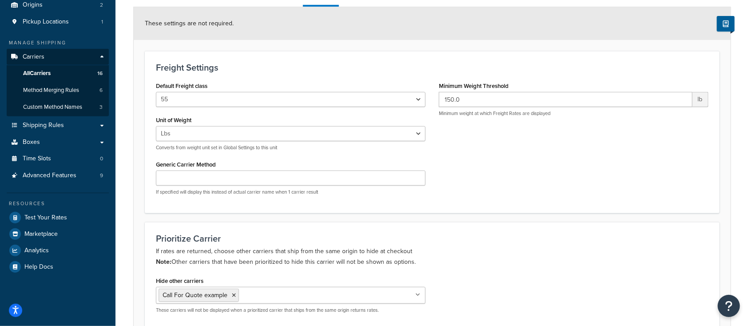
scroll to position [49, 0]
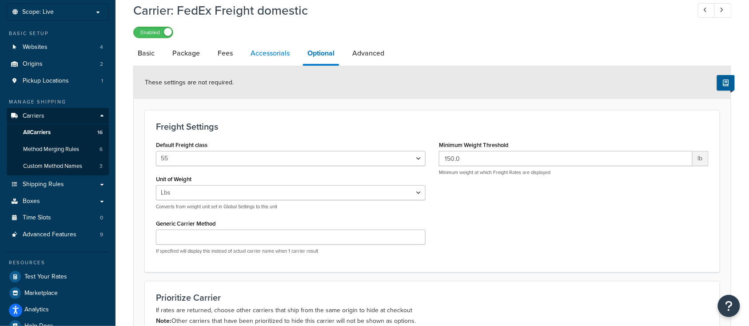
click at [274, 53] on link "Accessorials" at bounding box center [270, 53] width 48 height 21
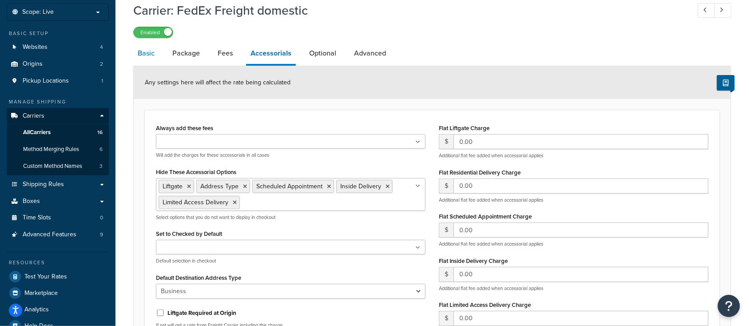
click at [142, 56] on link "Basic" at bounding box center [146, 53] width 26 height 21
select select "fedExFreight"
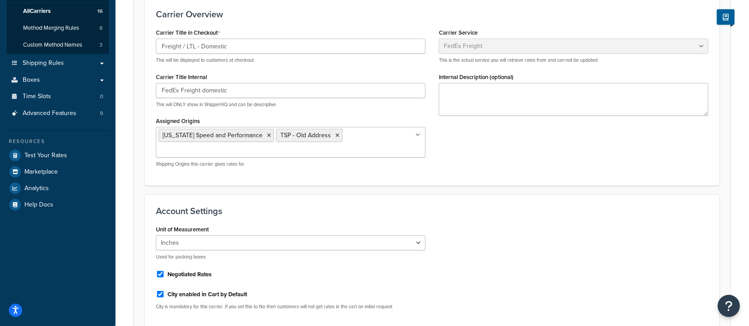
scroll to position [168, 0]
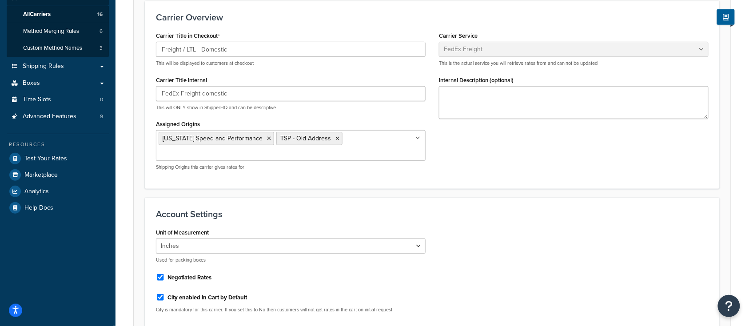
click at [375, 209] on h3 "Account Settings" at bounding box center [432, 214] width 553 height 10
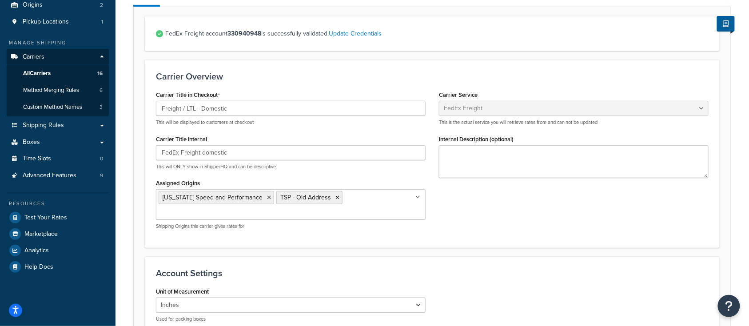
scroll to position [0, 0]
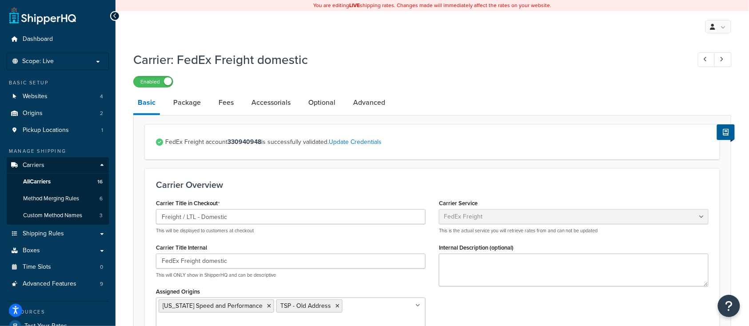
click at [365, 80] on div "Enabled" at bounding box center [432, 81] width 598 height 12
click at [449, 66] on h1 "Carrier: FedEx Freight domestic" at bounding box center [407, 59] width 548 height 17
